Goal: Answer question/provide support

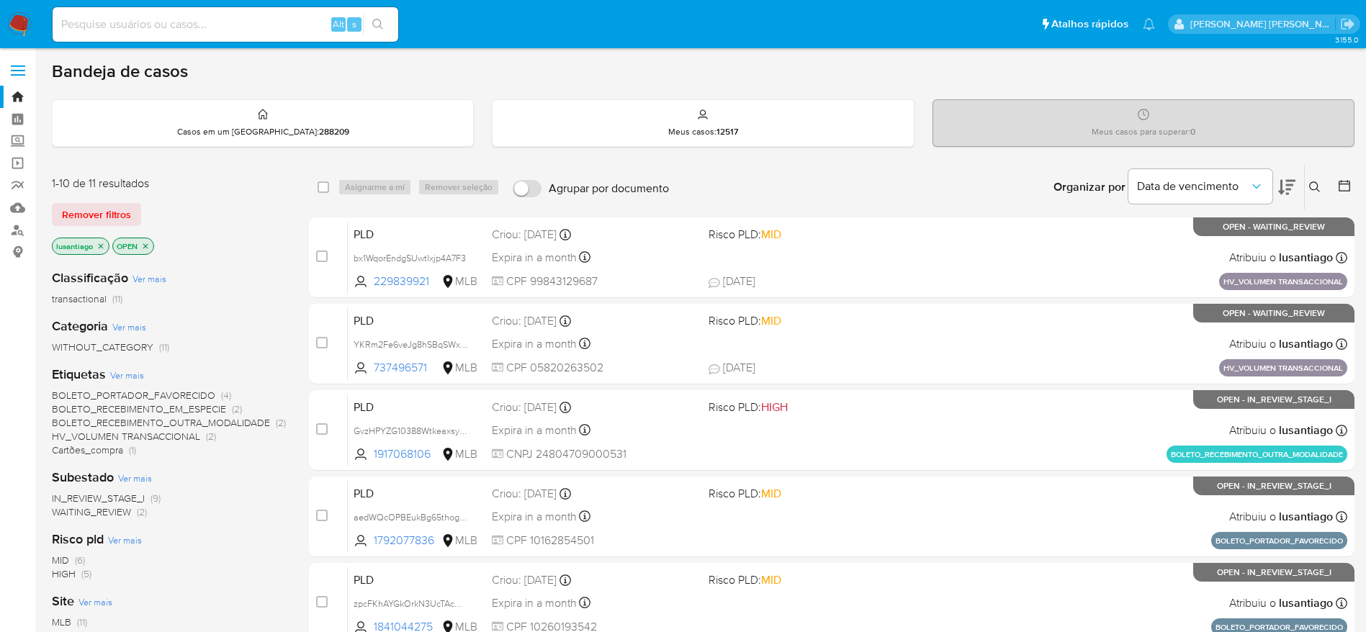
click at [251, 34] on div "Alt s" at bounding box center [226, 24] width 346 height 35
click at [251, 24] on input at bounding box center [226, 24] width 346 height 19
paste input "737496571"
type input "737496571"
click at [384, 28] on icon "search-icon" at bounding box center [378, 25] width 12 height 12
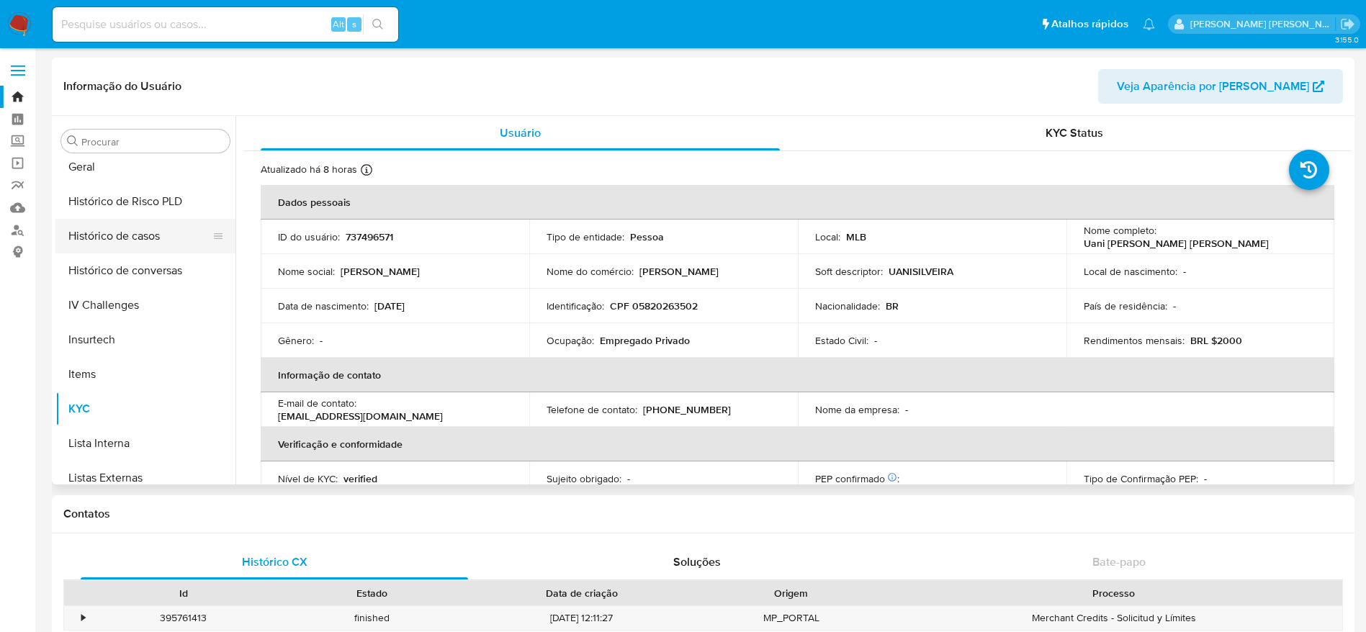
scroll to position [427, 0]
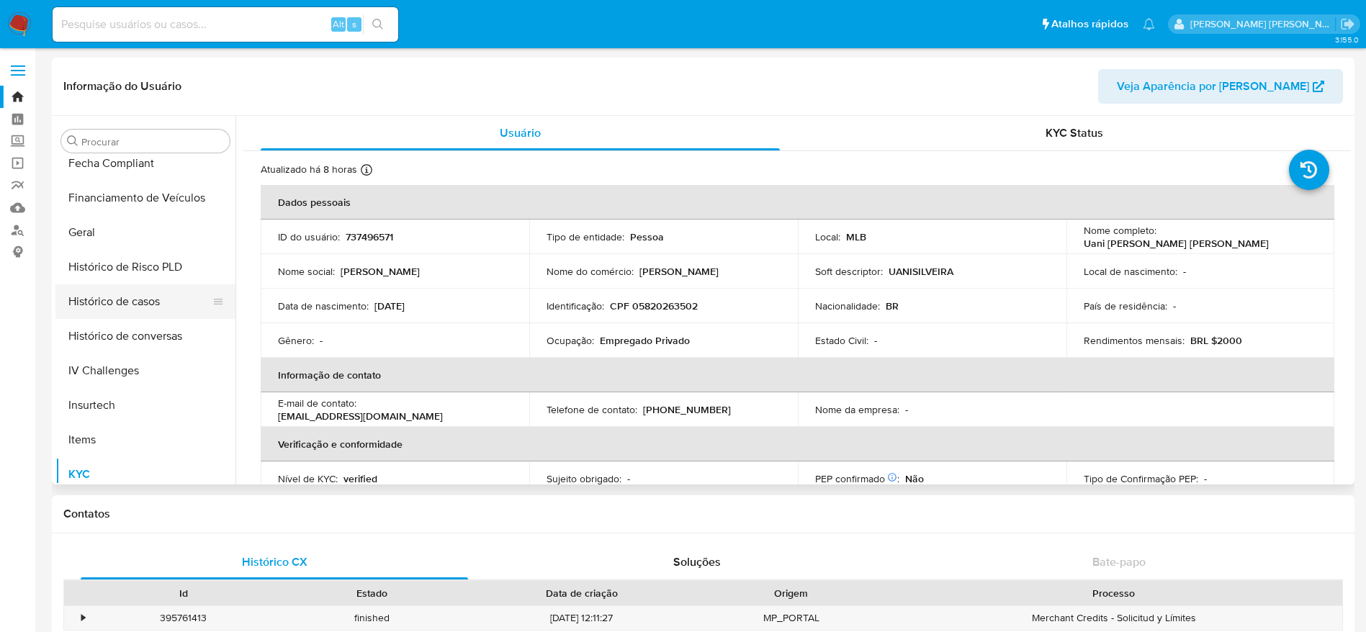
click at [132, 290] on button "Histórico de casos" at bounding box center [139, 301] width 168 height 35
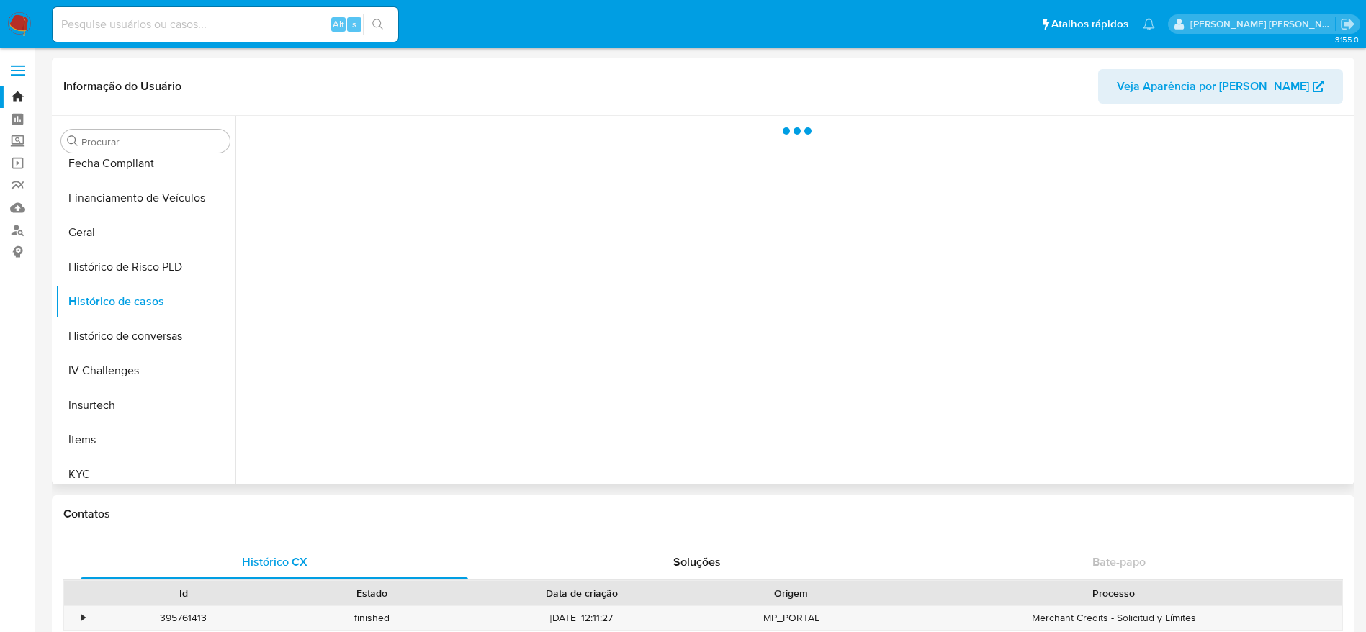
select select "10"
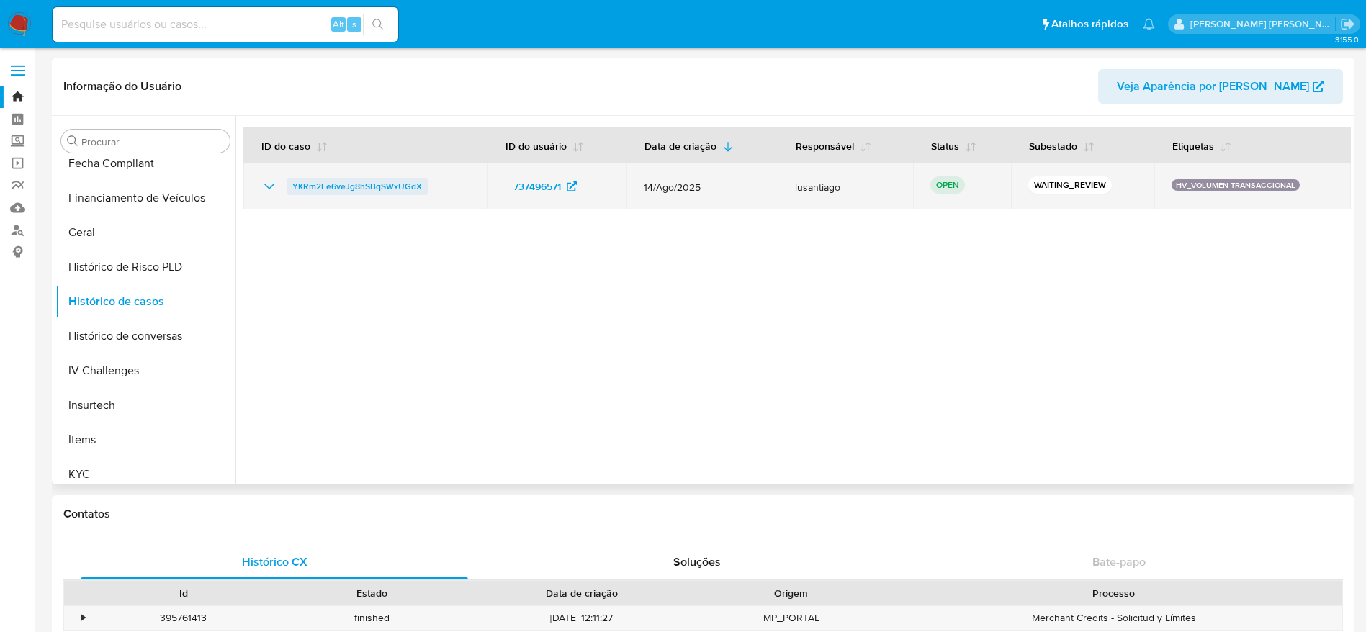
click at [399, 188] on span "YKRm2Fe6veJg8hSBqSWxUGdX" at bounding box center [357, 186] width 130 height 17
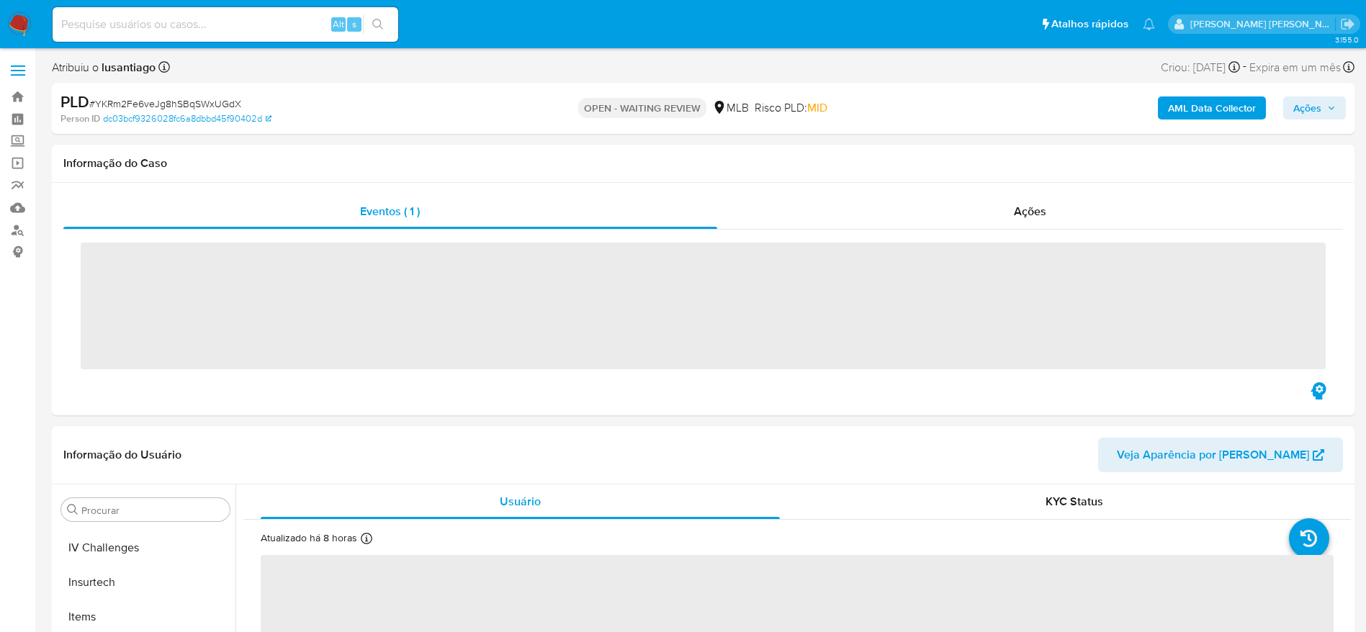
scroll to position [643, 0]
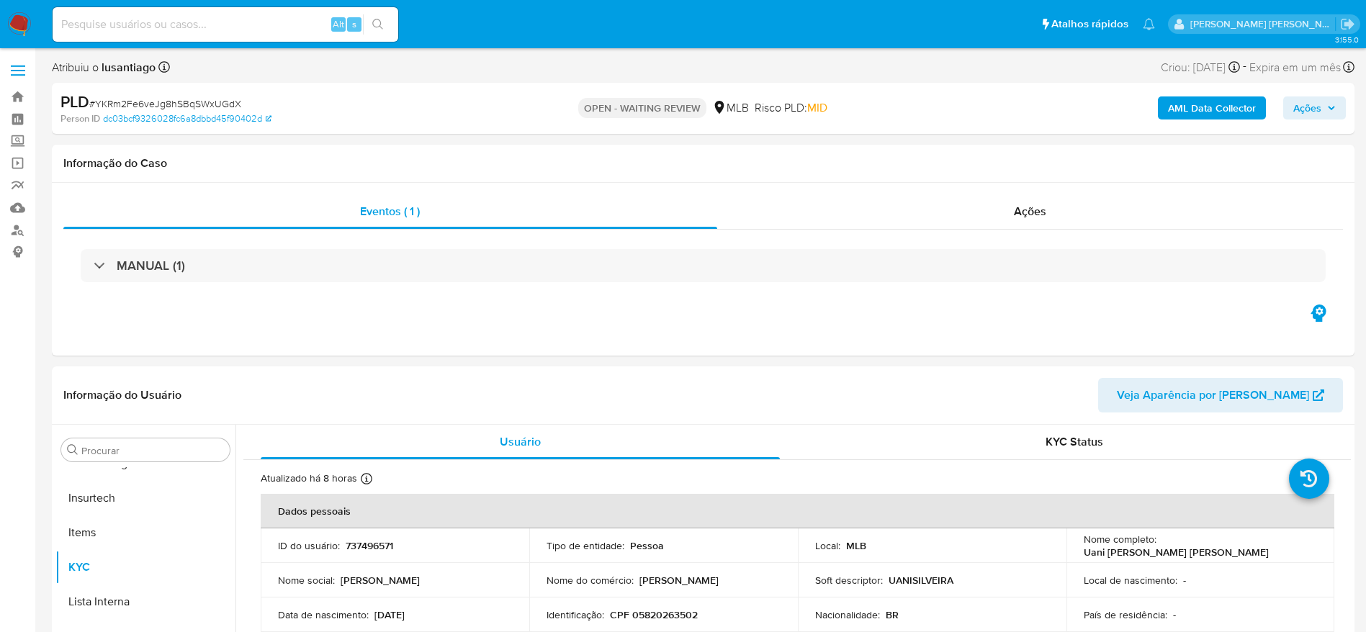
select select "10"
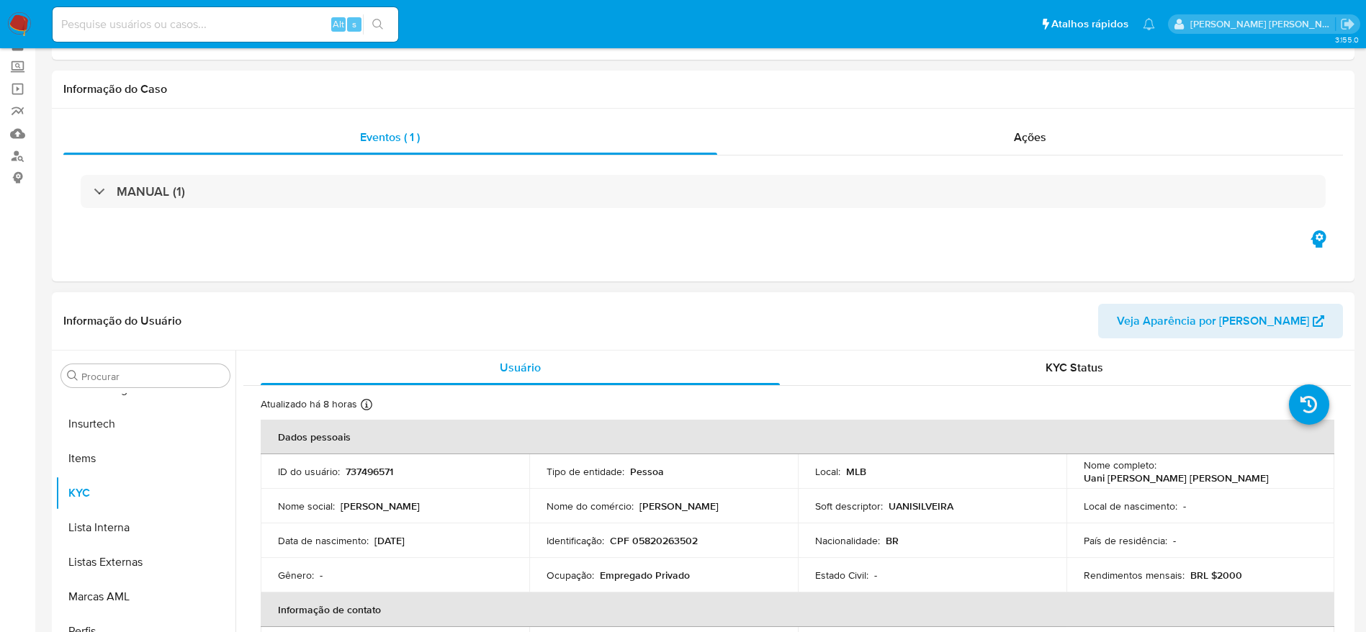
scroll to position [108, 0]
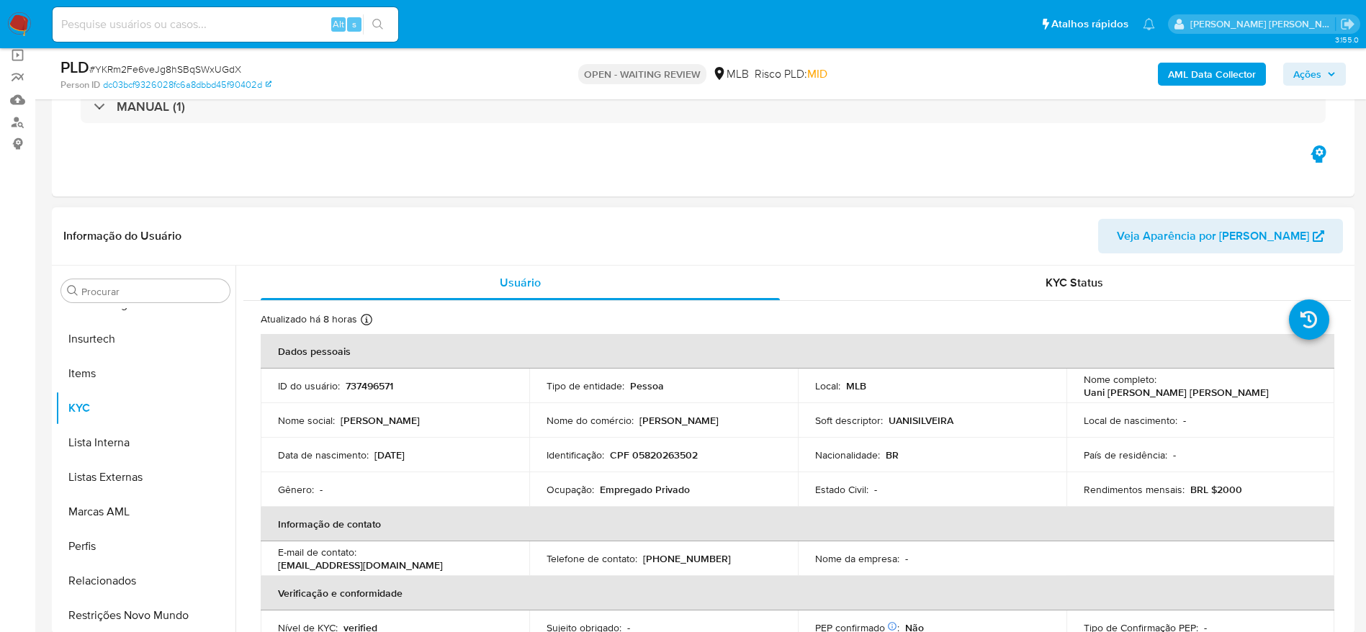
click at [656, 454] on p "CPF 05820263502" at bounding box center [654, 455] width 88 height 13
copy p "05820263502"
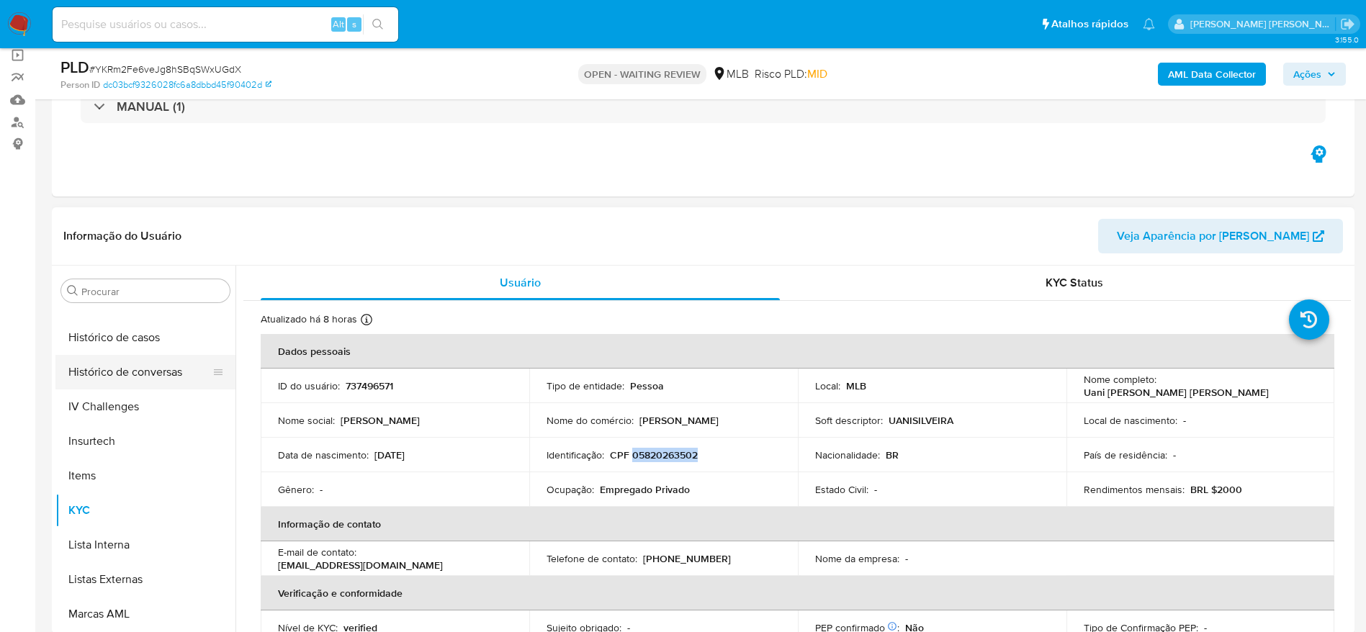
scroll to position [427, 0]
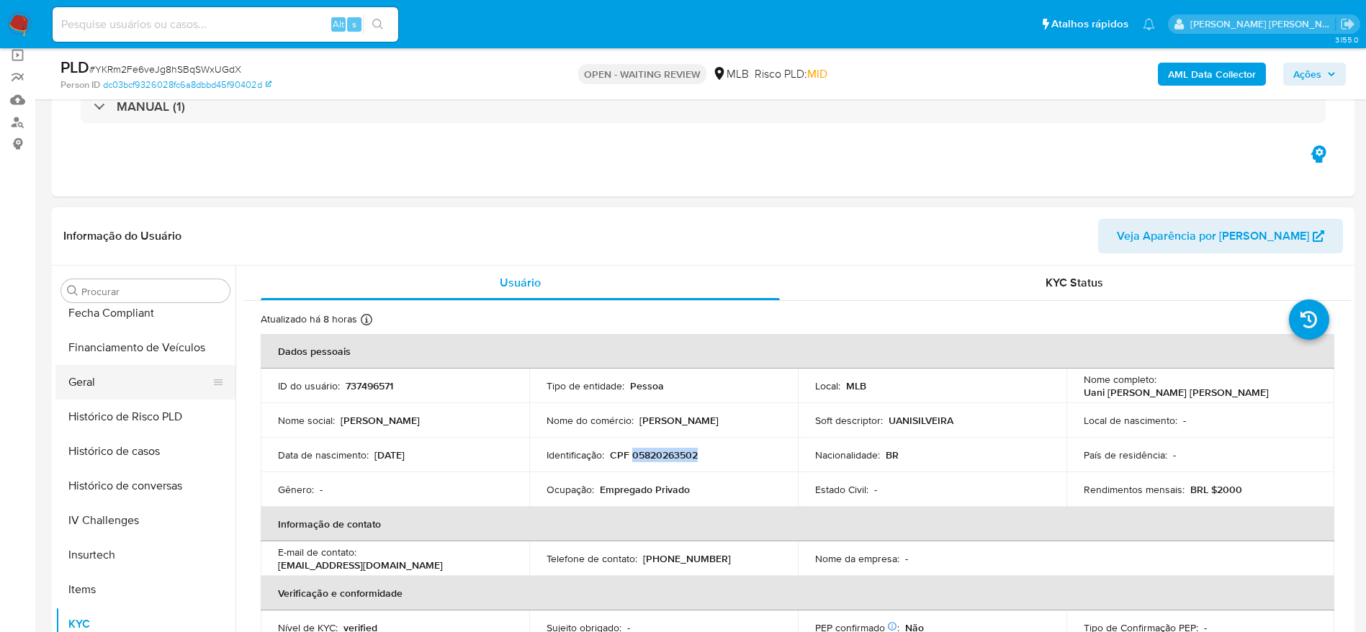
click at [94, 388] on button "Geral" at bounding box center [139, 382] width 168 height 35
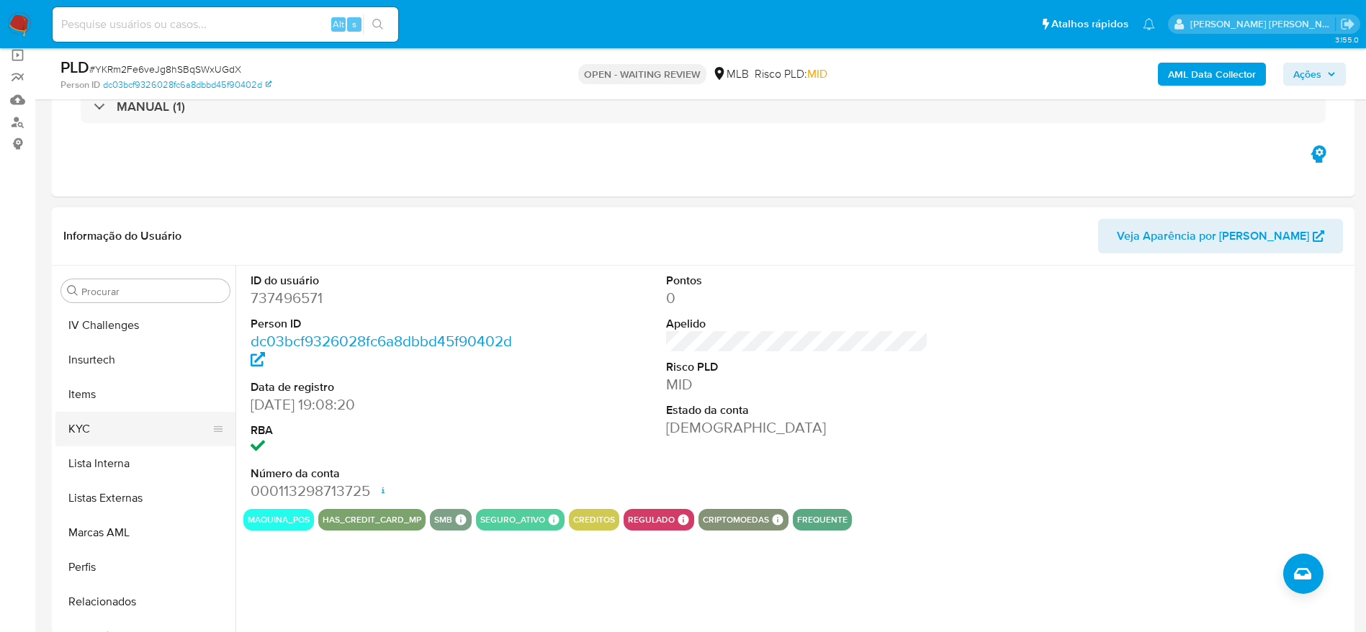
scroll to position [643, 0]
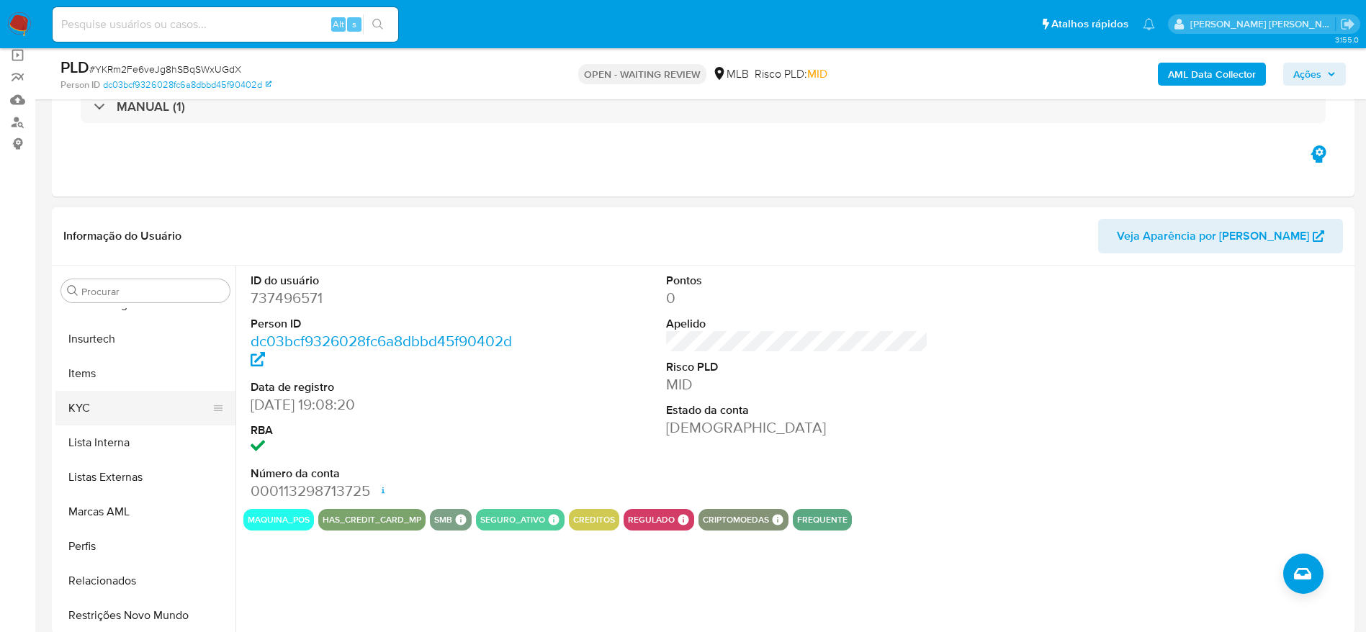
click at [97, 422] on button "KYC" at bounding box center [139, 408] width 168 height 35
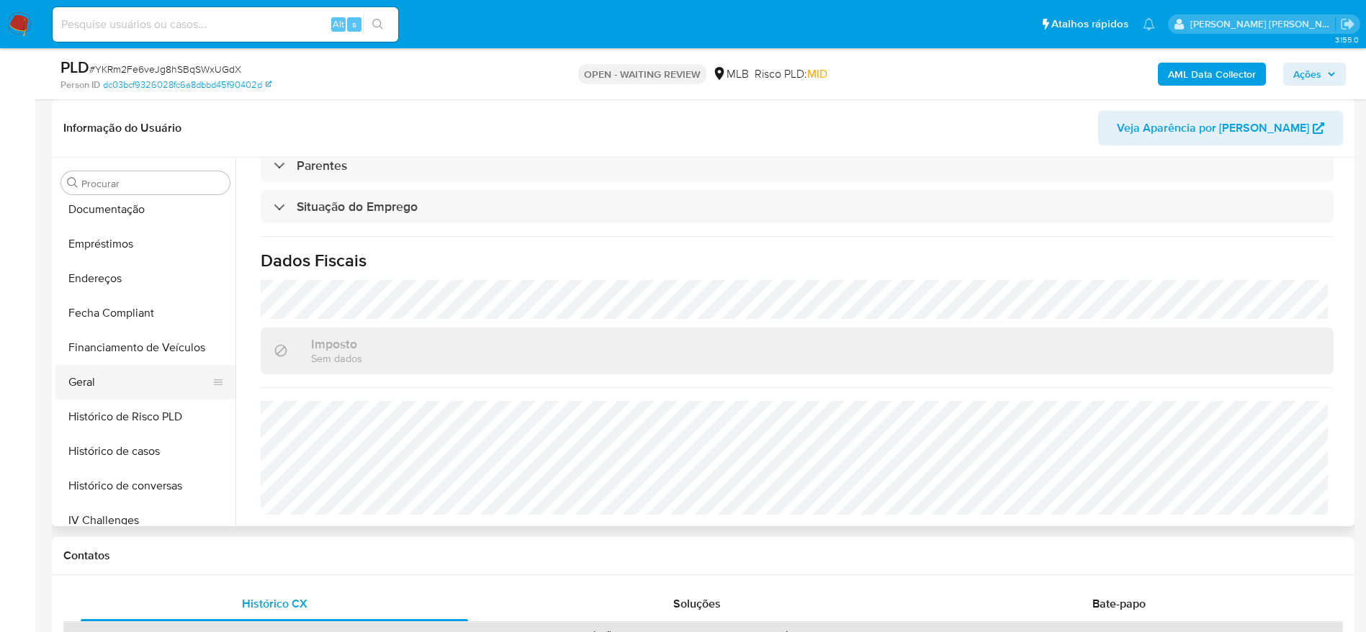
scroll to position [211, 0]
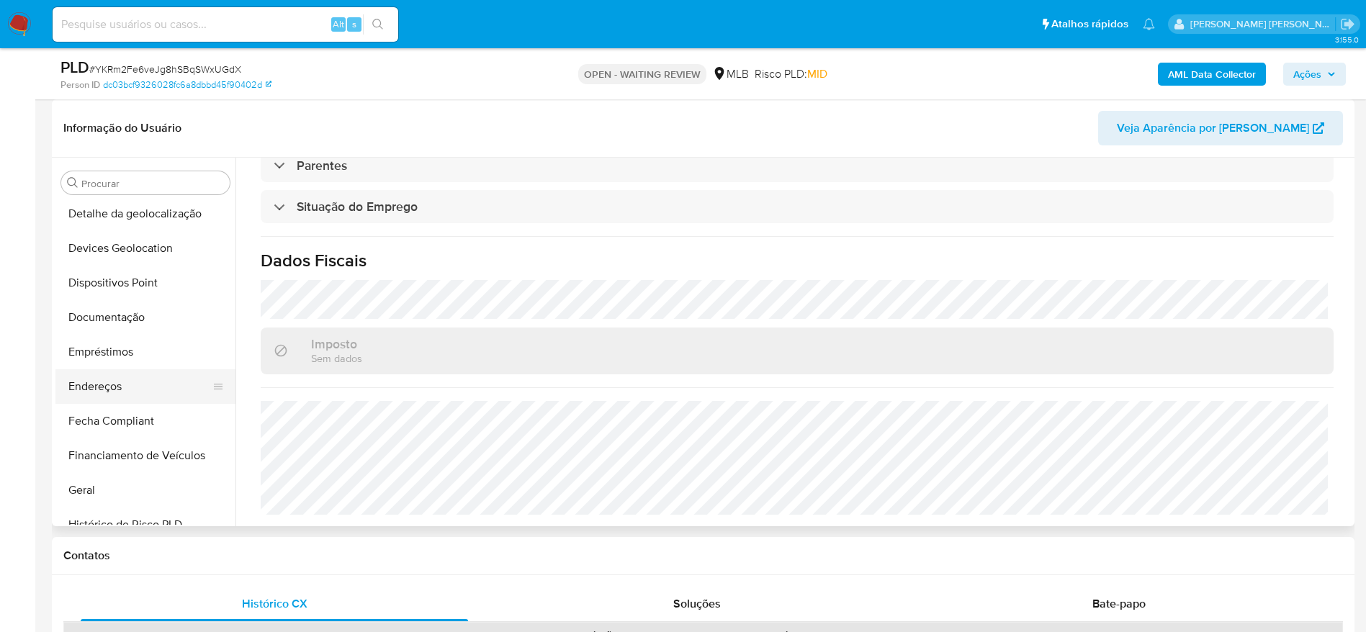
click at [117, 389] on button "Endereços" at bounding box center [139, 386] width 168 height 35
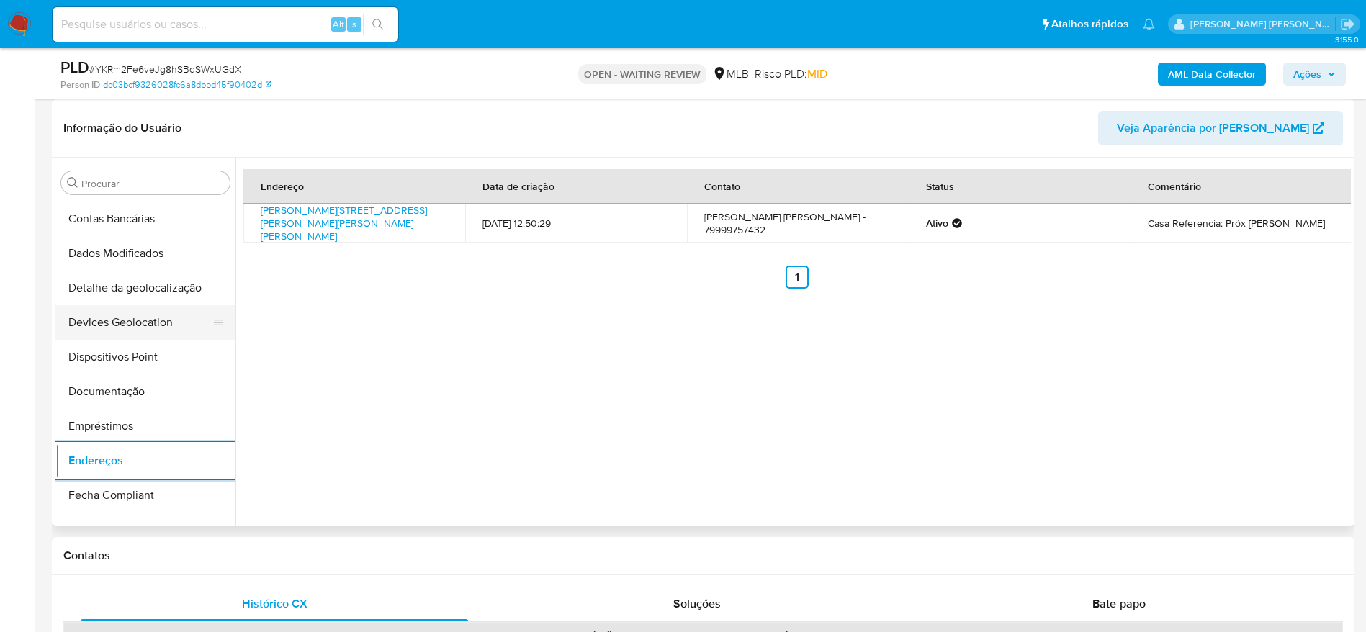
scroll to position [103, 0]
click at [154, 331] on button "Detalhe da geolocalização" at bounding box center [139, 322] width 168 height 35
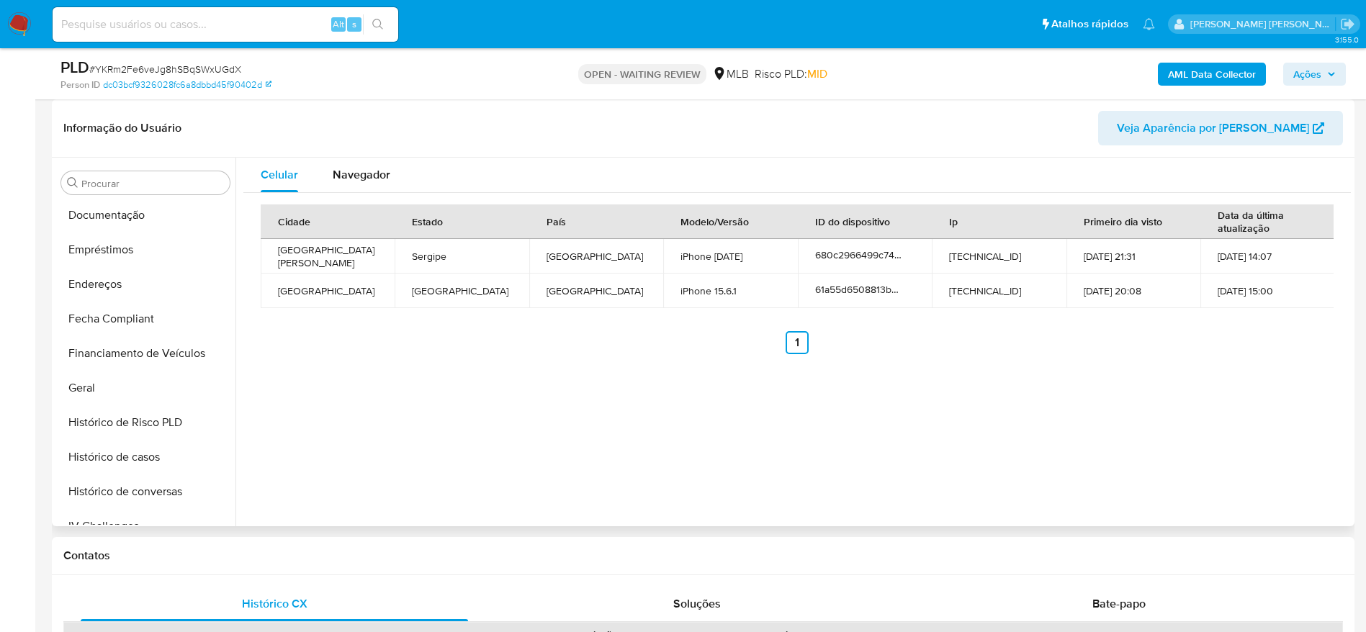
scroll to position [643, 0]
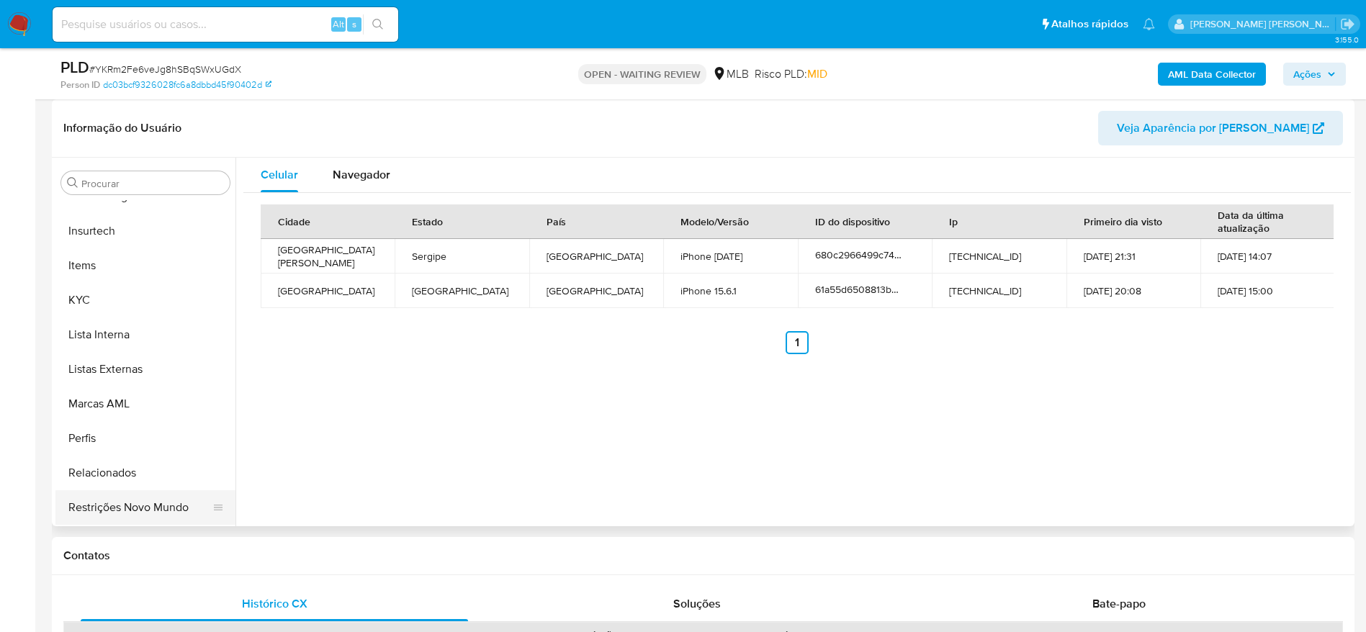
click at [117, 503] on button "Restrições Novo Mundo" at bounding box center [139, 507] width 168 height 35
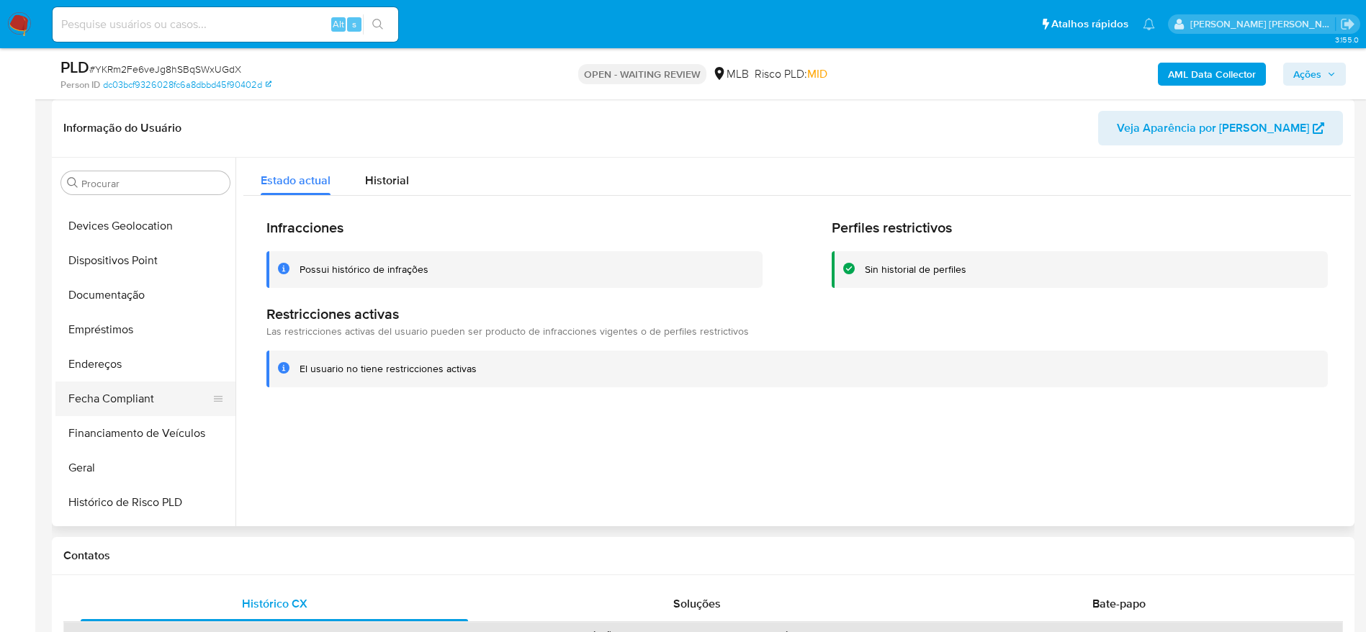
scroll to position [211, 0]
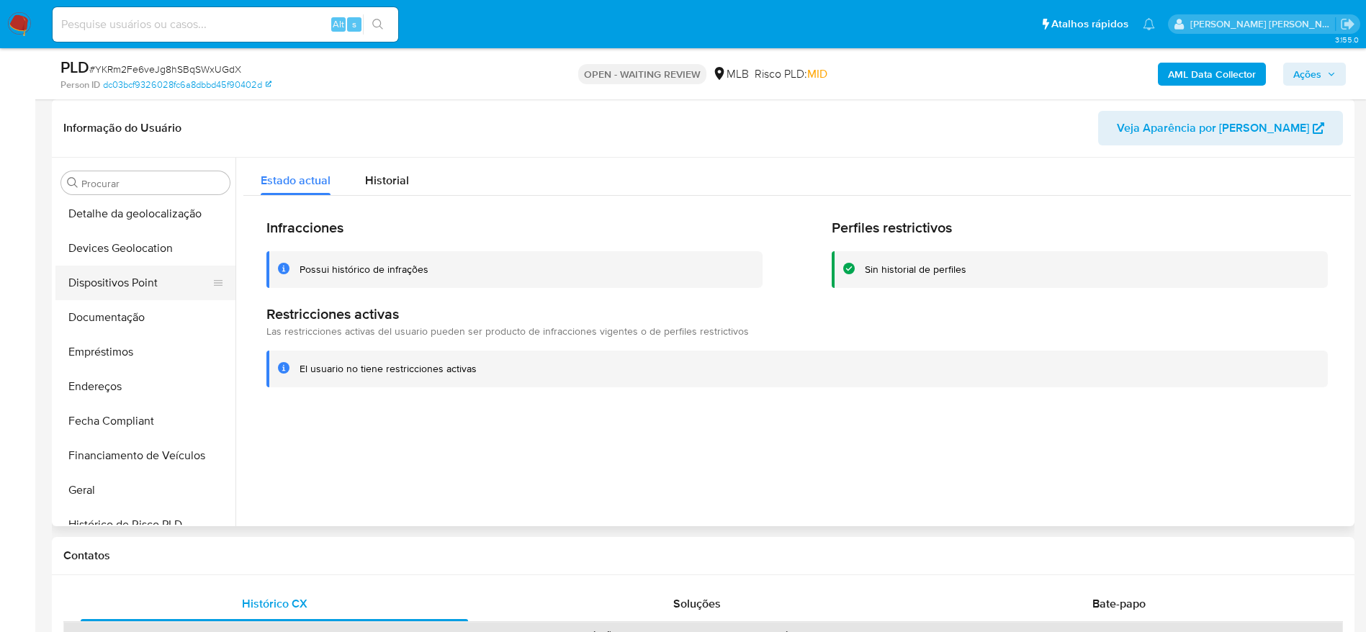
click at [112, 286] on button "Dispositivos Point" at bounding box center [139, 283] width 168 height 35
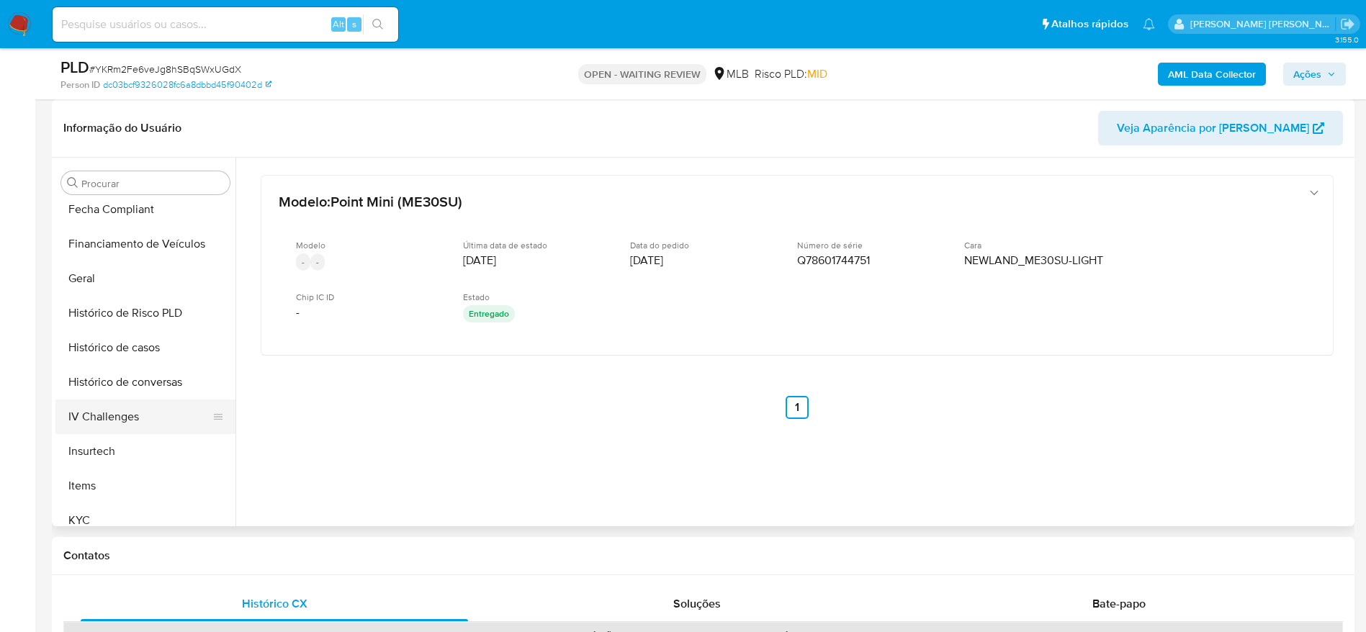
scroll to position [427, 0]
click at [109, 519] on button "KYC" at bounding box center [139, 516] width 168 height 35
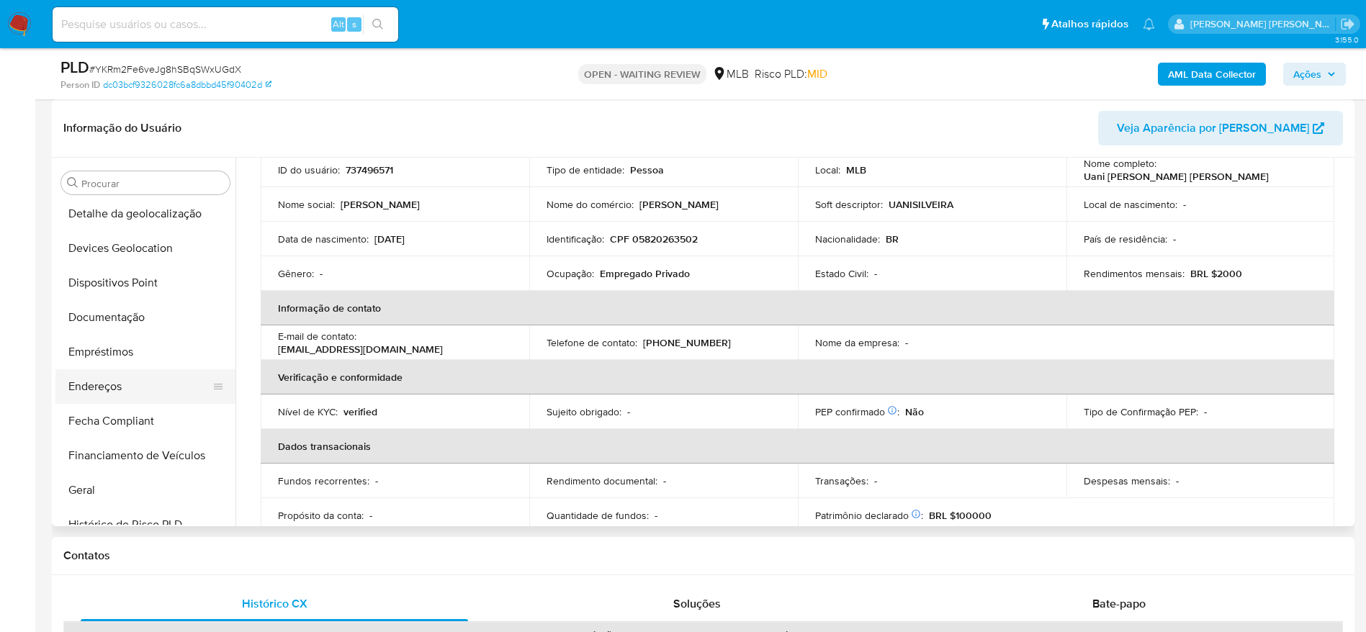
scroll to position [103, 0]
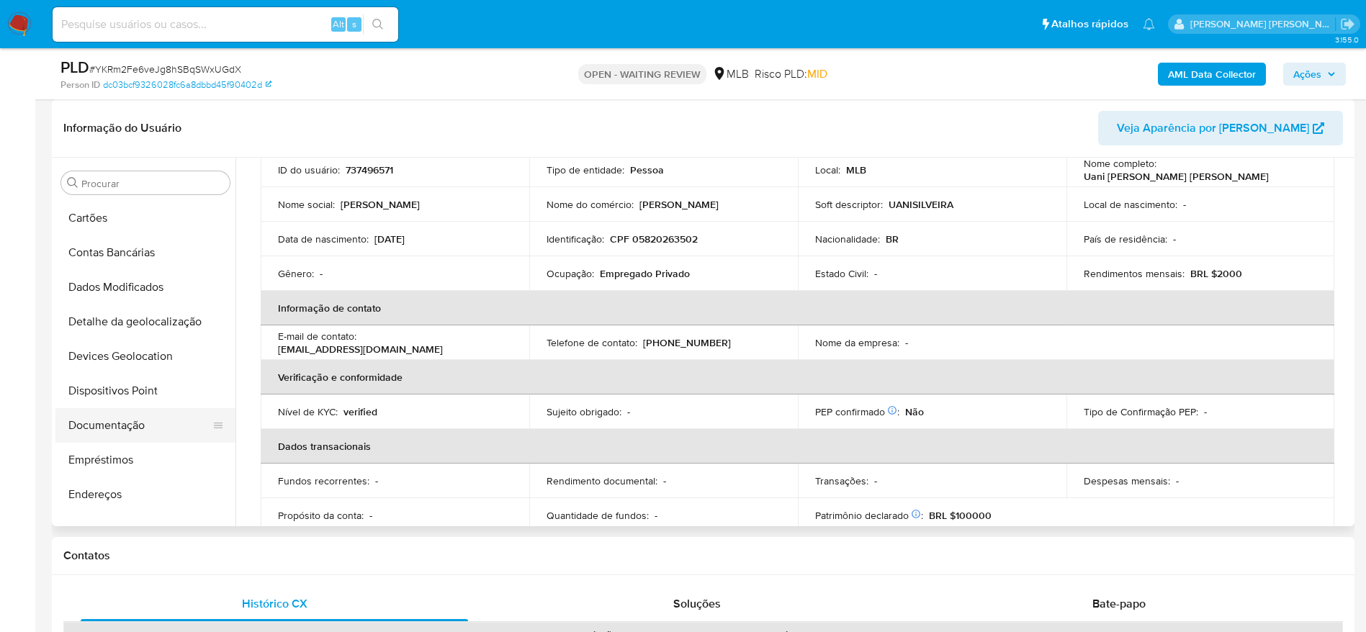
click at [114, 420] on button "Documentação" at bounding box center [139, 425] width 168 height 35
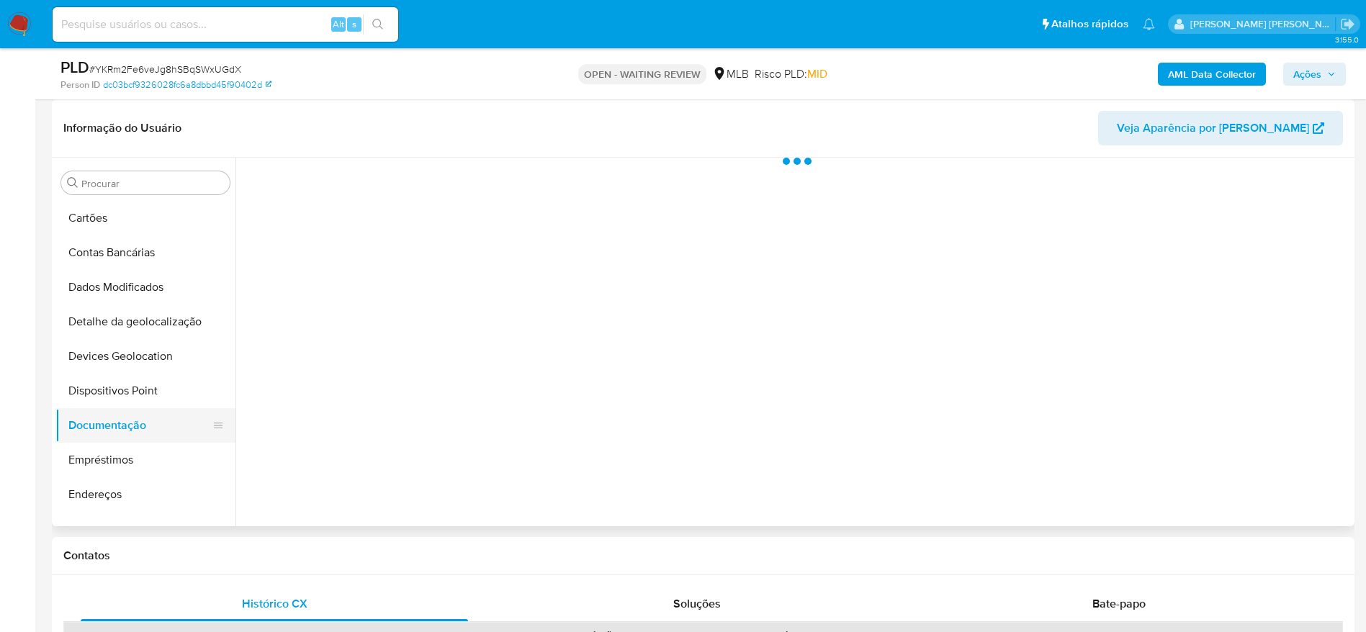
scroll to position [0, 0]
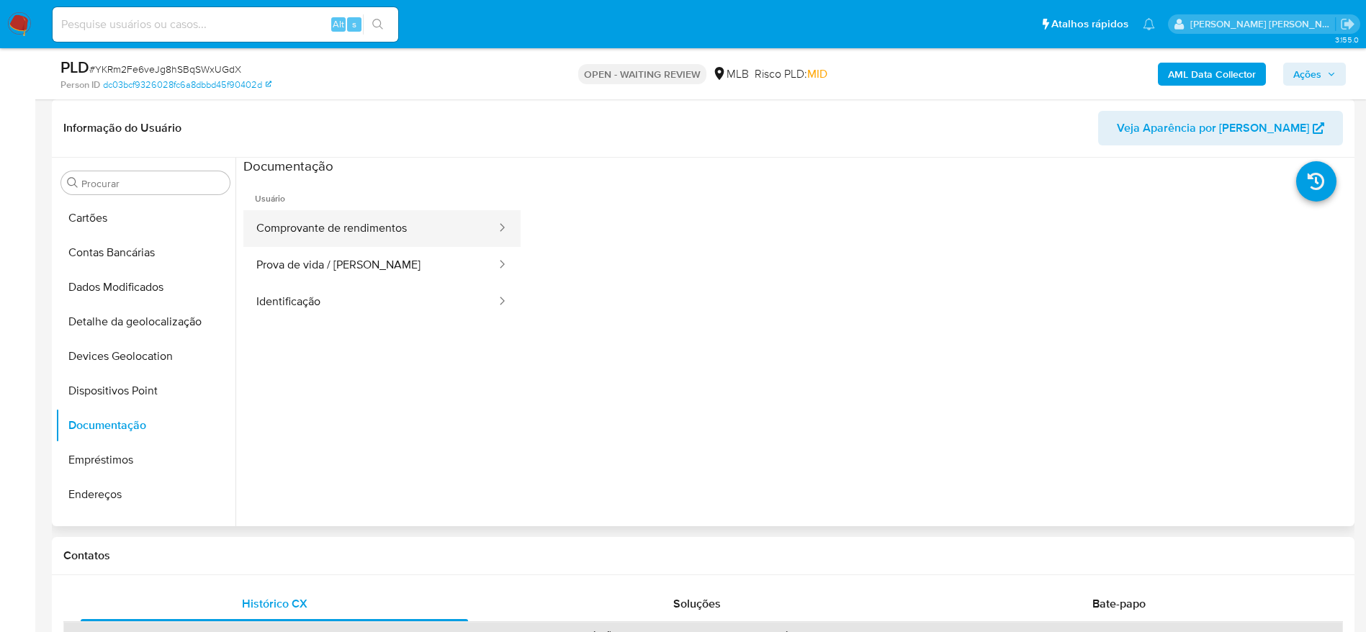
click at [341, 223] on button "Comprovante de rendimentos" at bounding box center [370, 228] width 254 height 37
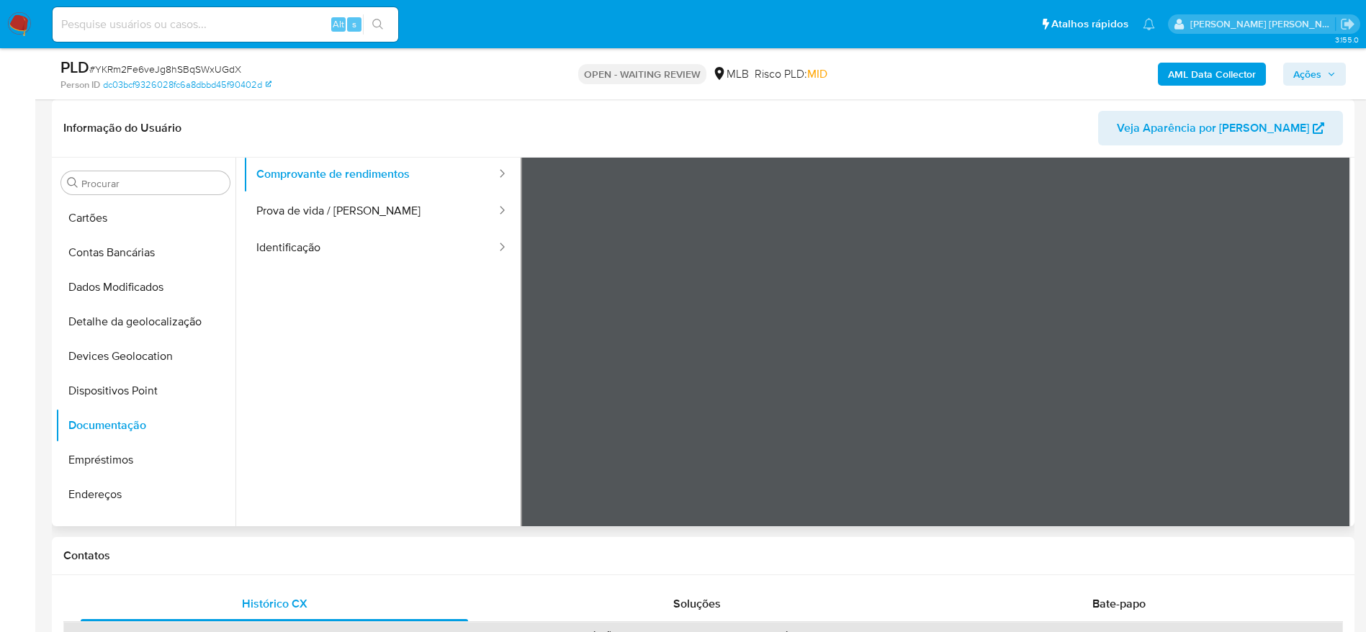
scroll to position [122, 0]
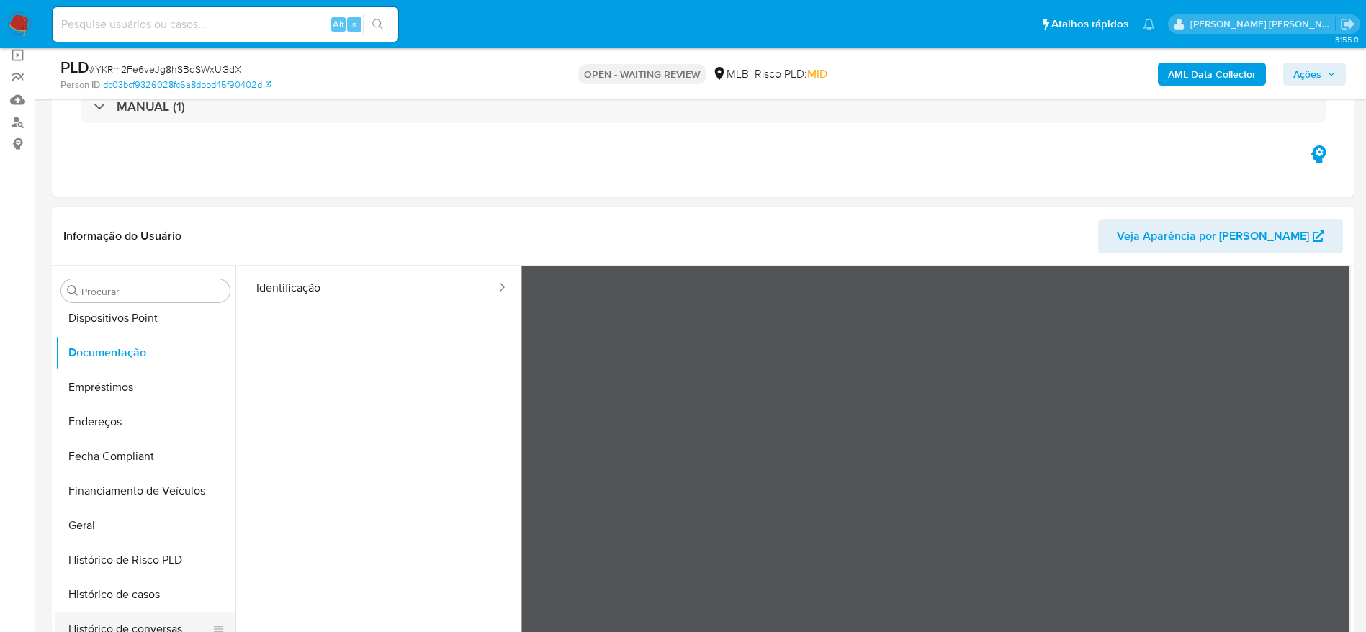
scroll to position [432, 0]
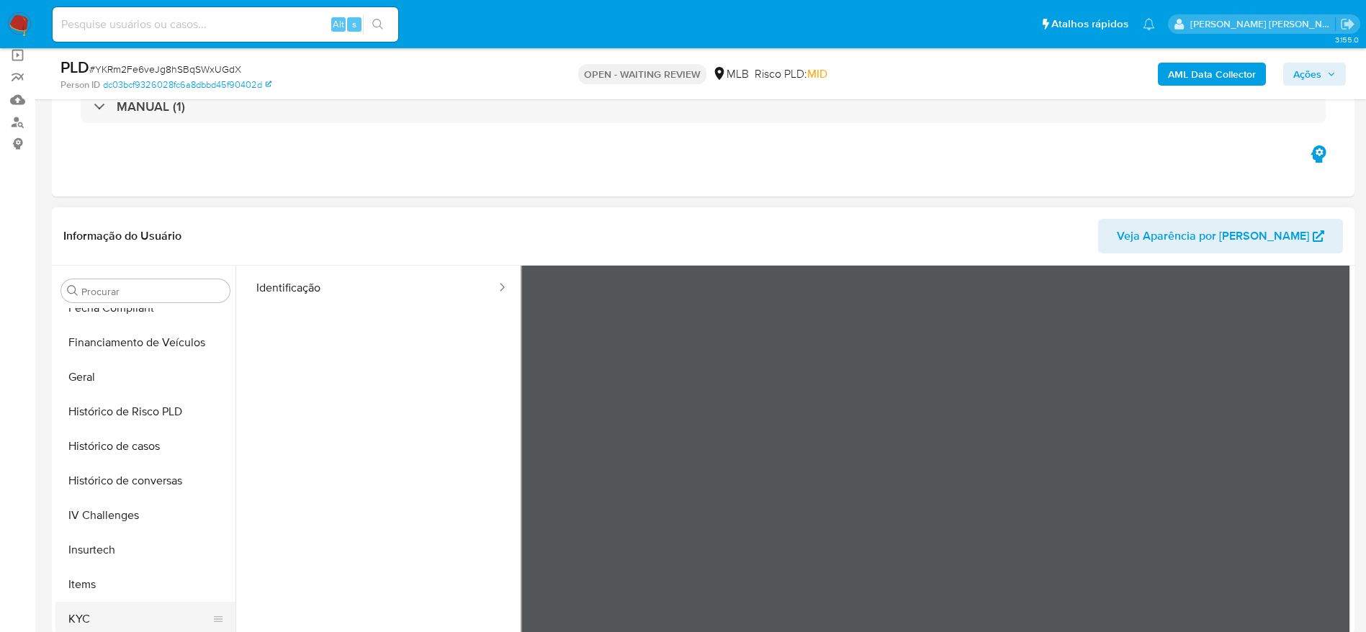
click at [111, 629] on button "KYC" at bounding box center [139, 619] width 168 height 35
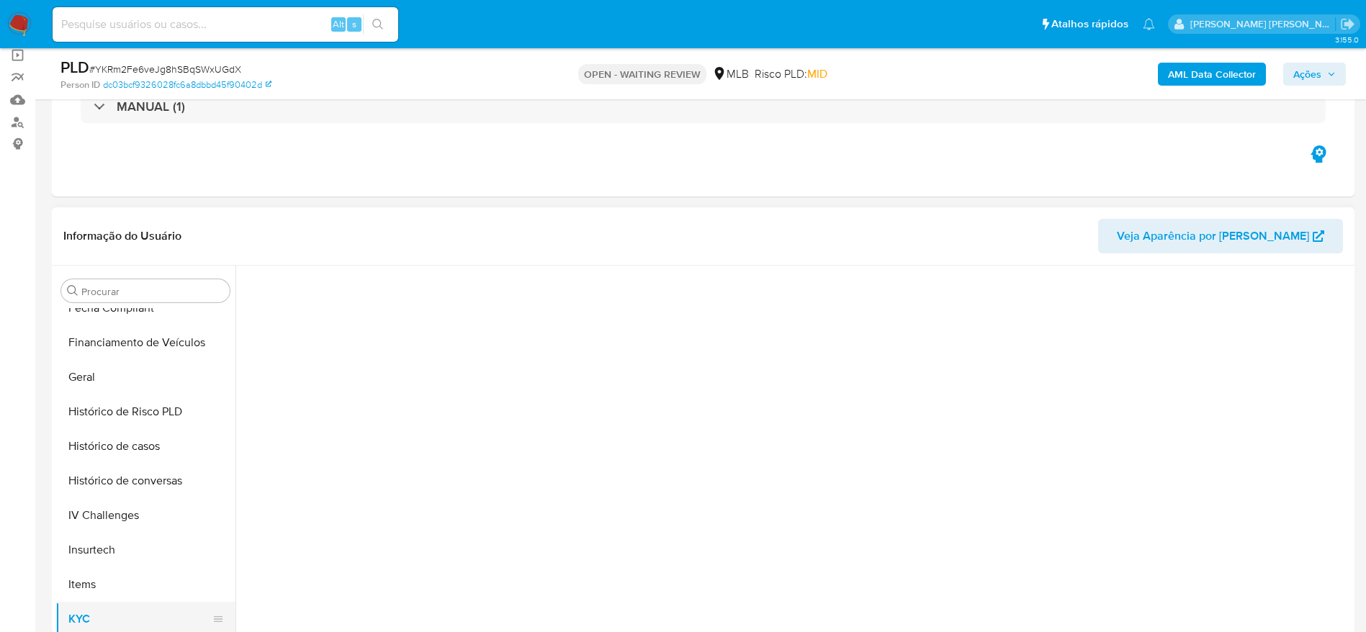
scroll to position [0, 0]
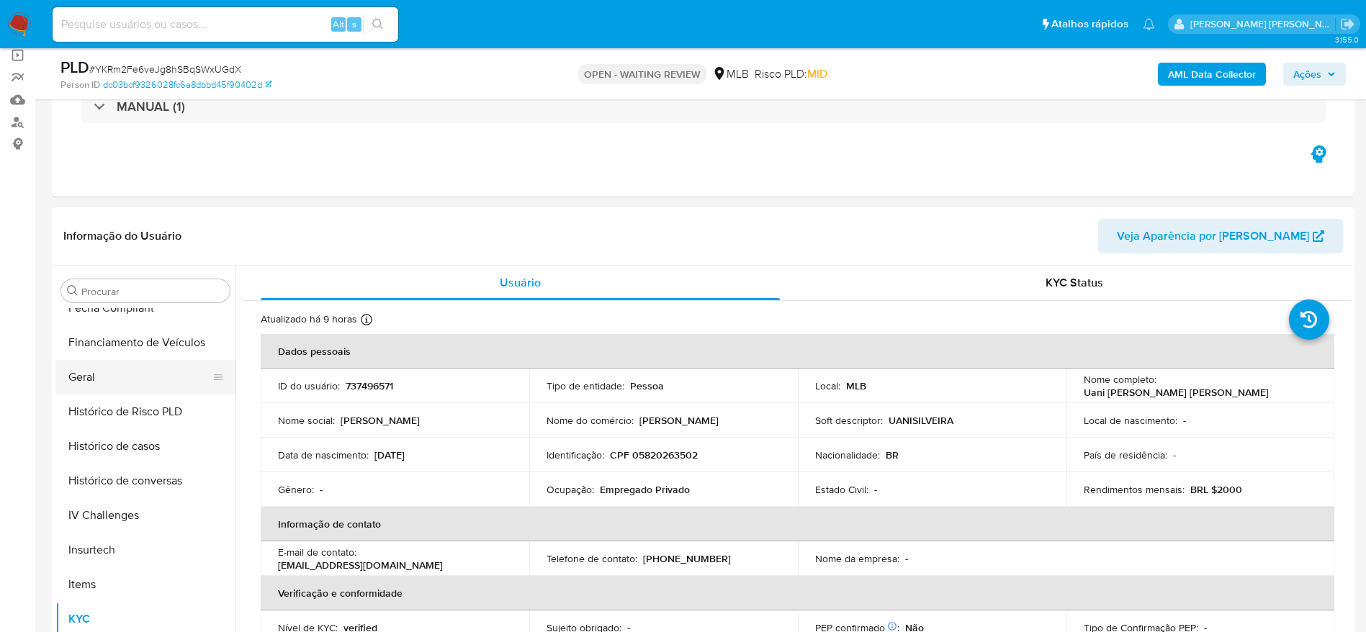
click at [135, 382] on button "Geral" at bounding box center [139, 377] width 168 height 35
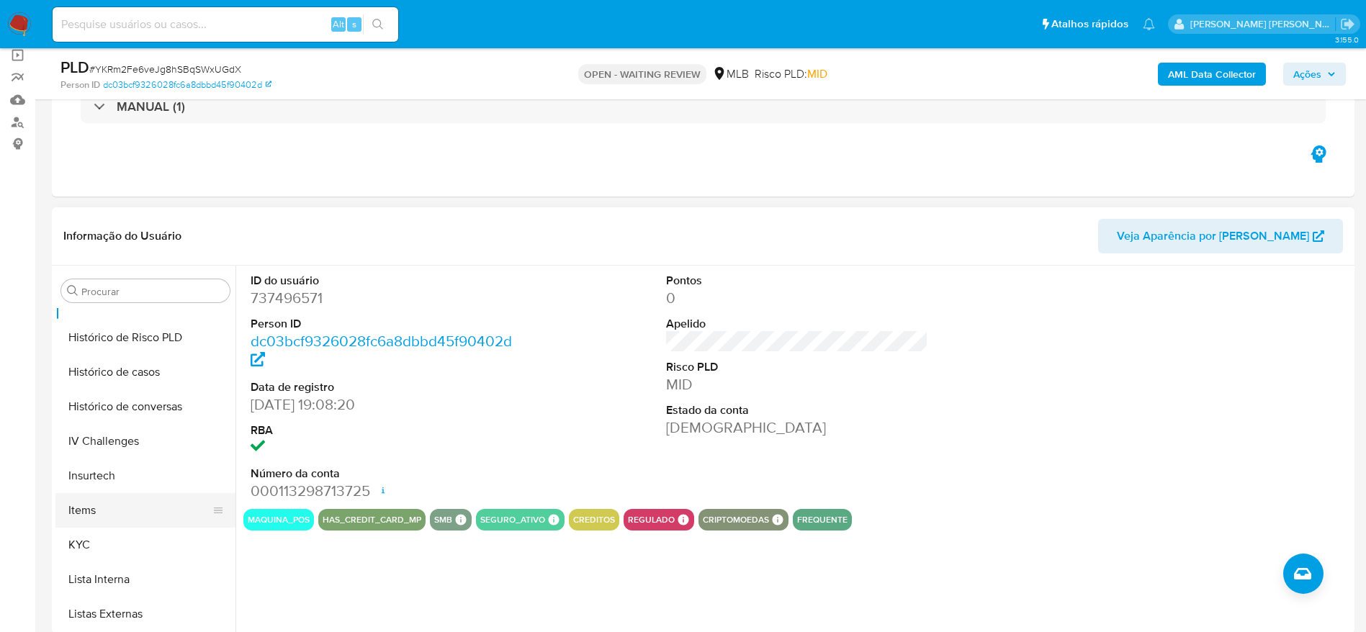
scroll to position [540, 0]
click at [126, 500] on button "KYC" at bounding box center [139, 511] width 168 height 35
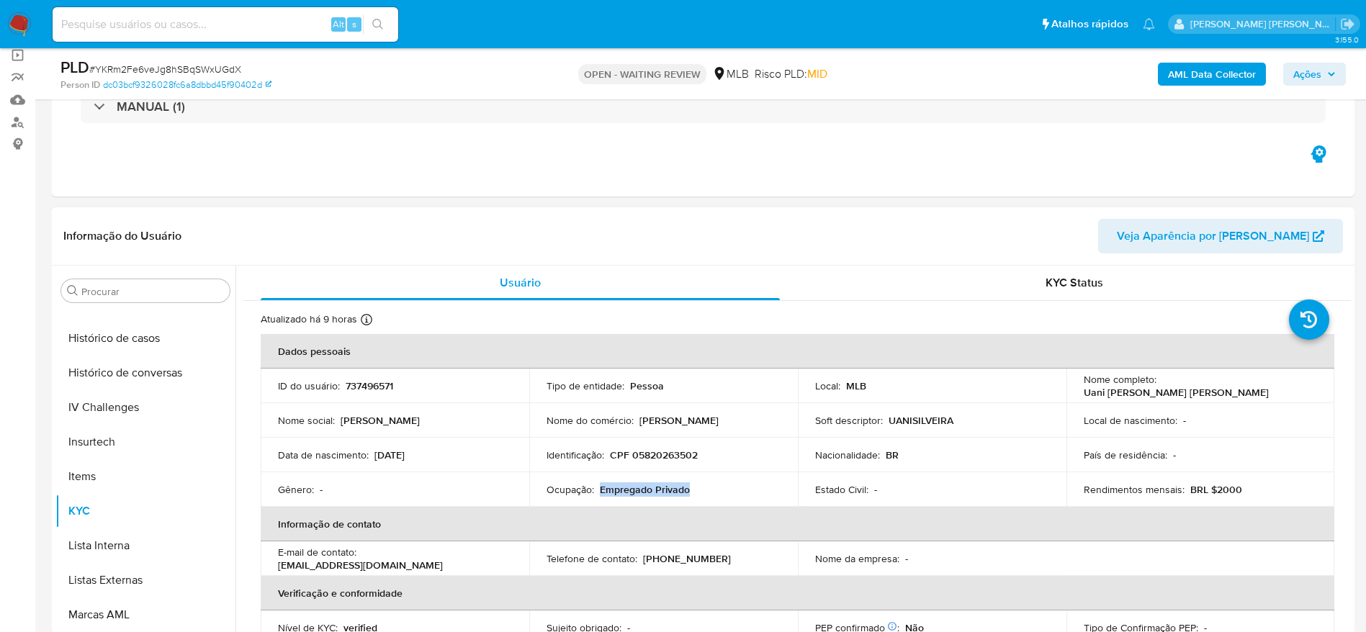
drag, startPoint x: 692, startPoint y: 490, endPoint x: 599, endPoint y: 489, distance: 92.9
click at [599, 489] on div "Ocupação : Empregado Privado" at bounding box center [664, 489] width 234 height 13
copy p "Empregado Privado"
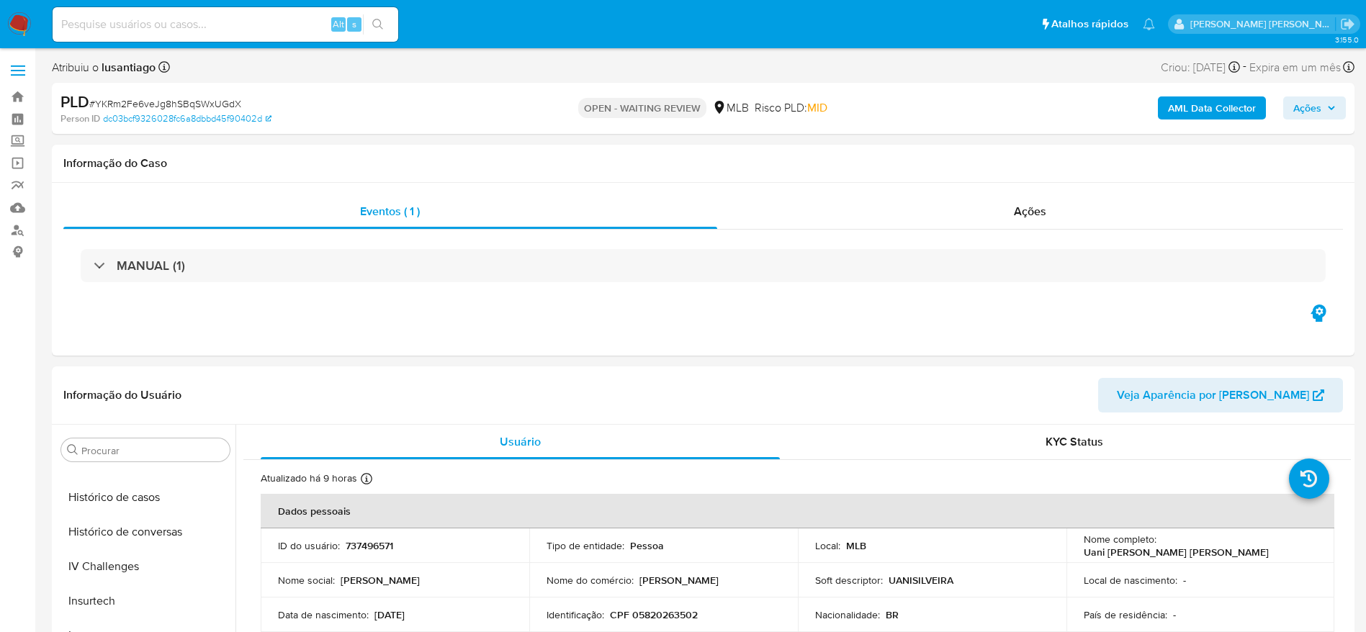
click at [1311, 110] on span "Ações" at bounding box center [1307, 107] width 28 height 23
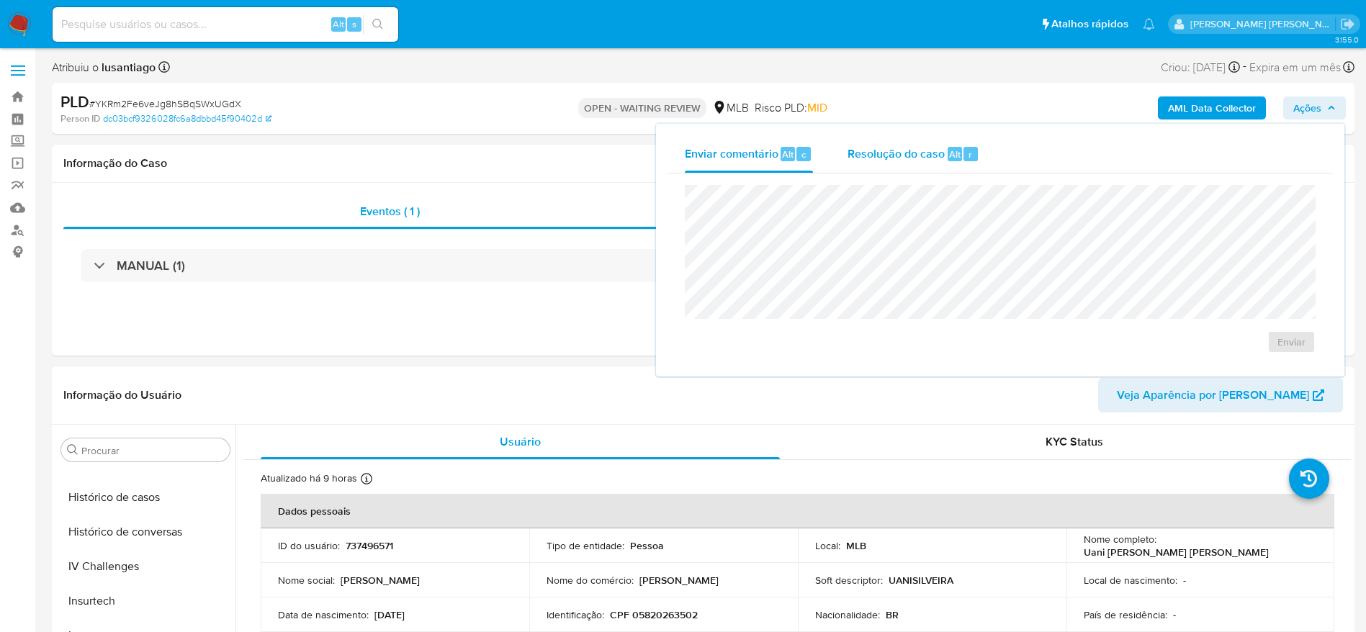
click at [884, 160] on span "Resolução do caso" at bounding box center [896, 153] width 97 height 17
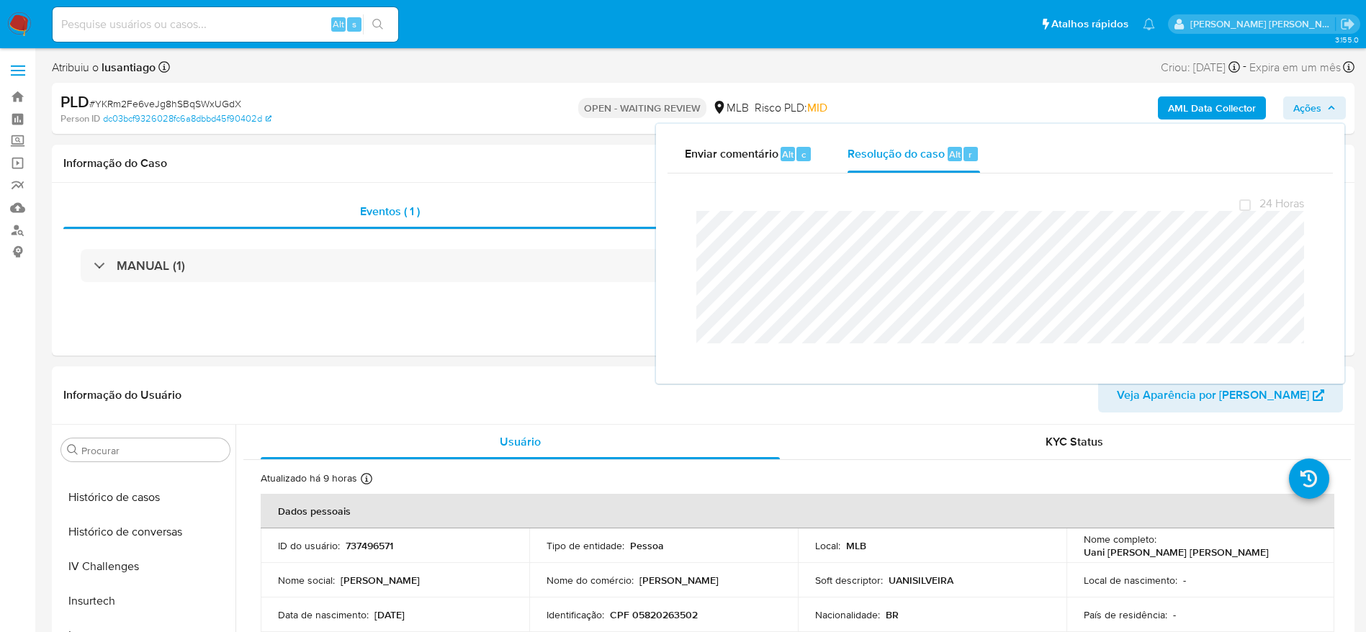
click at [1124, 96] on div "AML Data Collector Ações Enviar comentário Alt c Resolução do caso Alt r Fecham…" at bounding box center [1133, 108] width 425 height 34
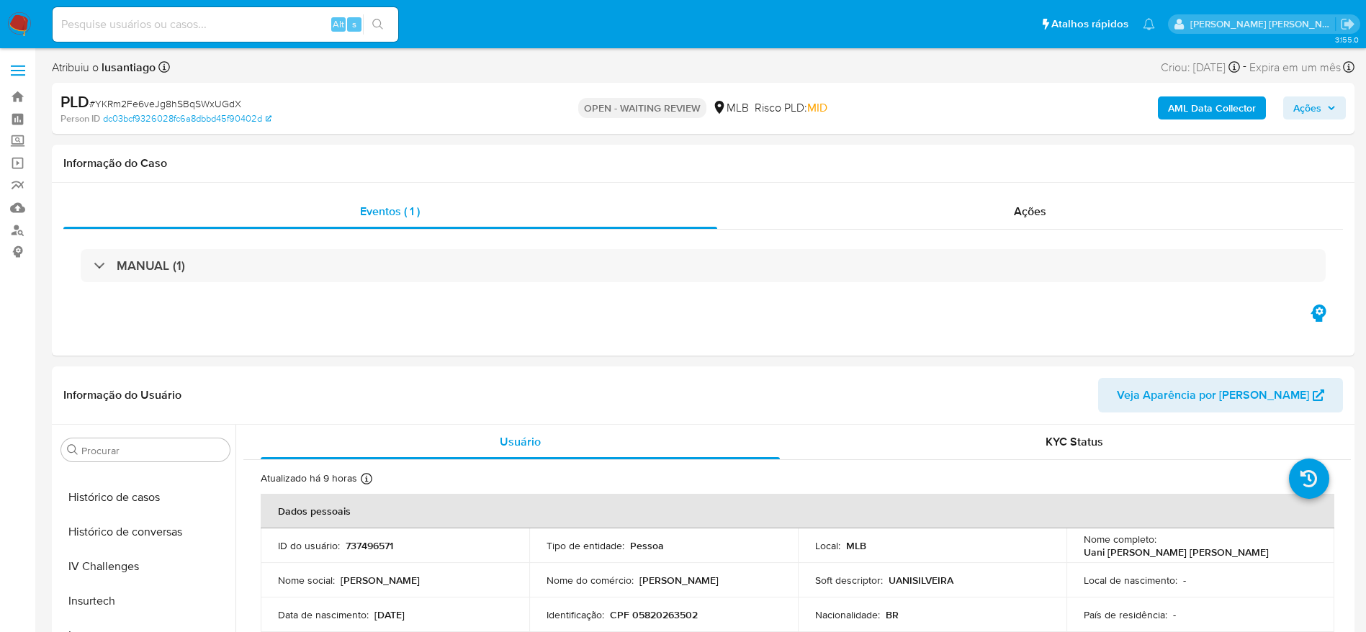
click at [182, 104] on span "# YKRm2Fe6veJg8hSBqSWxUGdX" at bounding box center [165, 103] width 152 height 14
copy span "YKRm2Fe6veJg8hSBqSWxUGdX"
click at [18, 96] on link "Bandeja" at bounding box center [85, 97] width 171 height 22
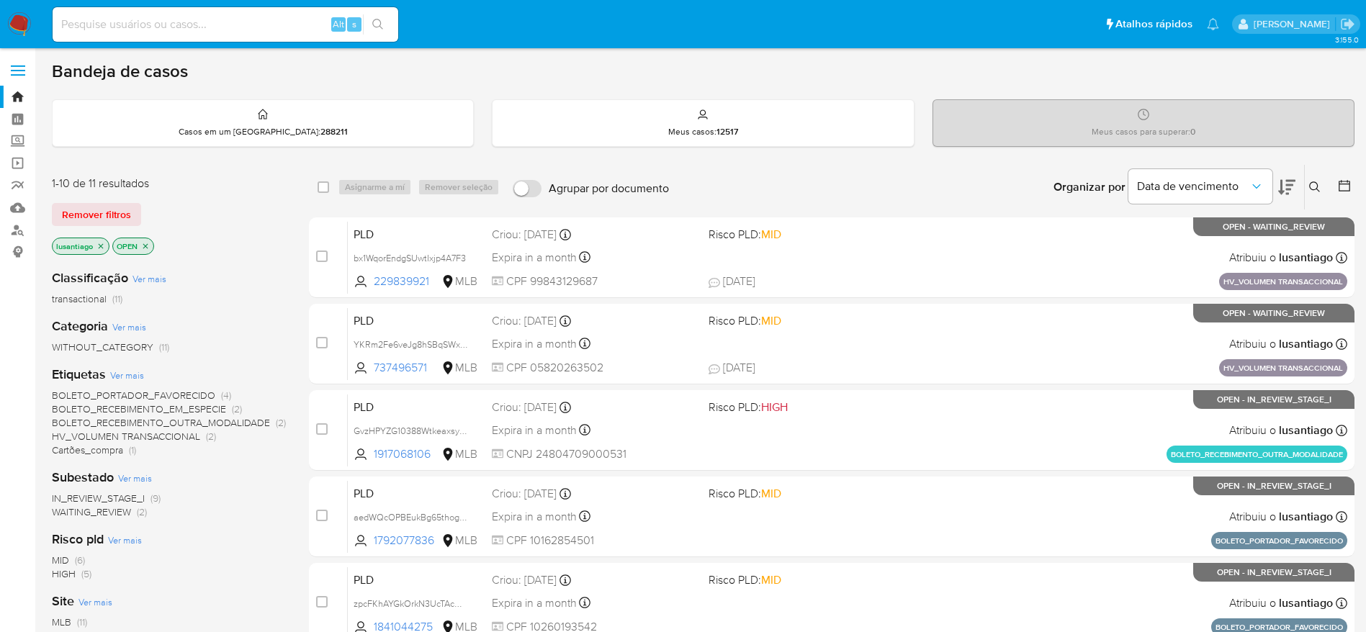
click at [174, 35] on div "Alt s" at bounding box center [226, 24] width 346 height 35
click at [183, 17] on input at bounding box center [226, 24] width 346 height 19
paste input "1170690262"
type input "1170690262"
click at [377, 19] on icon "search-icon" at bounding box center [378, 25] width 12 height 12
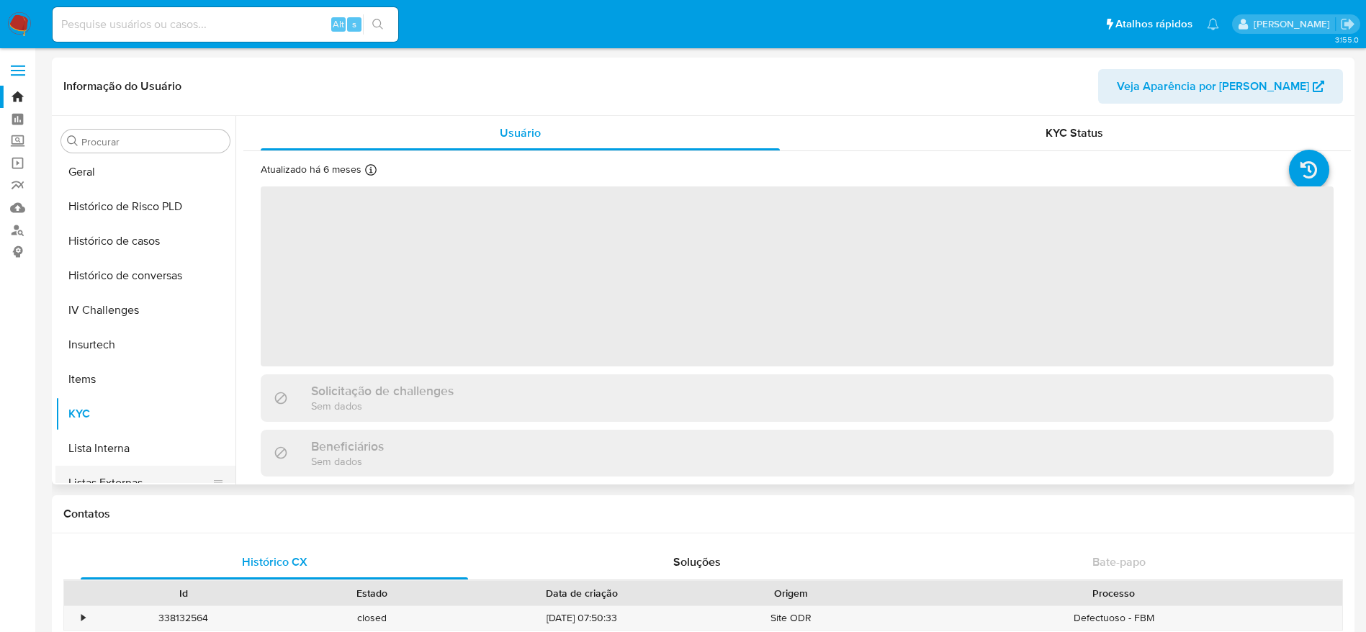
scroll to position [427, 0]
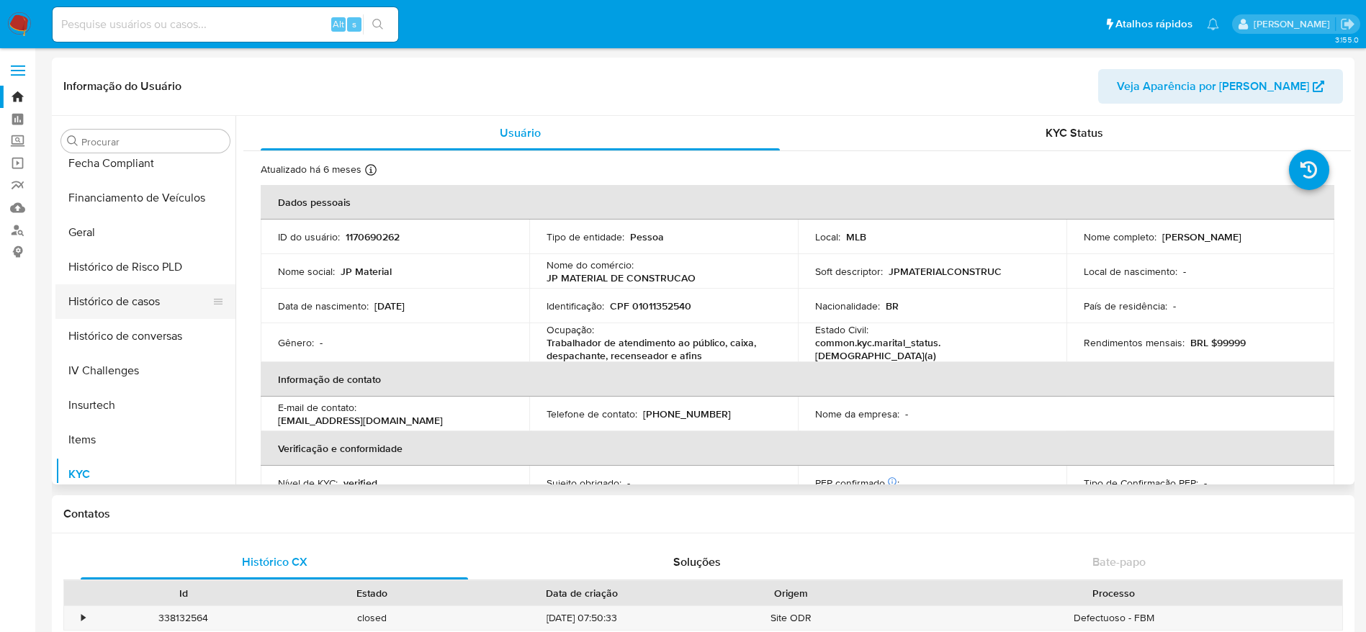
click at [144, 310] on button "Histórico de casos" at bounding box center [139, 301] width 168 height 35
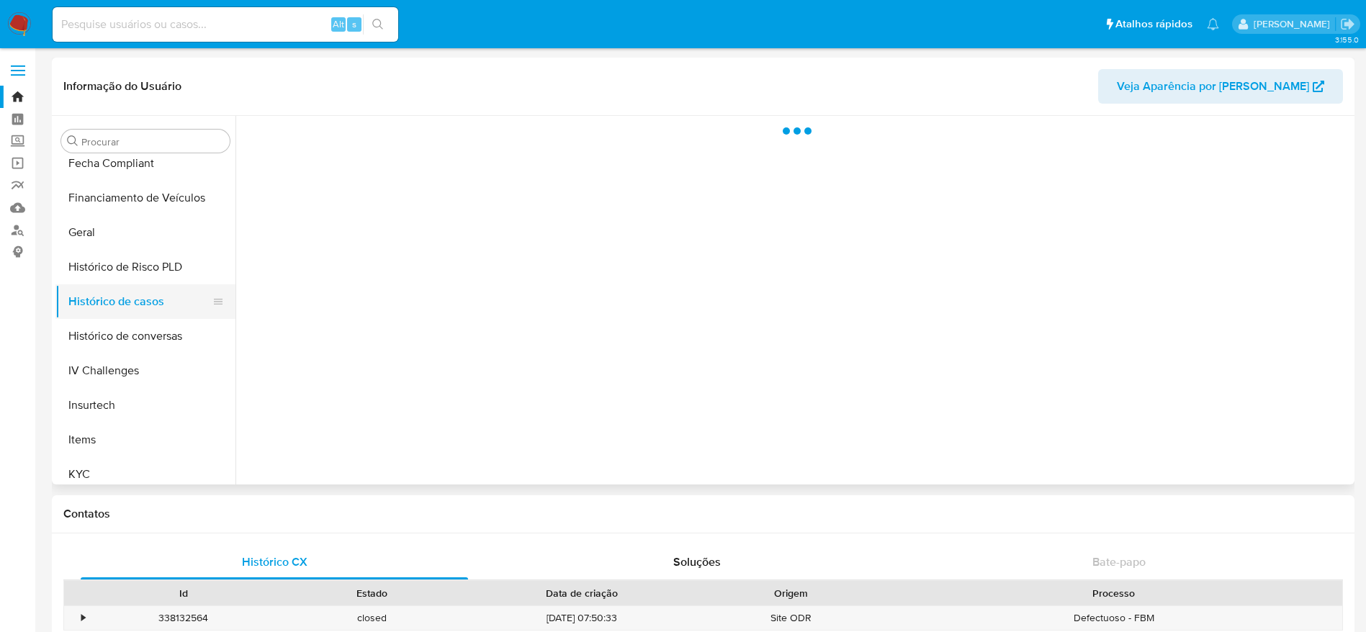
select select "10"
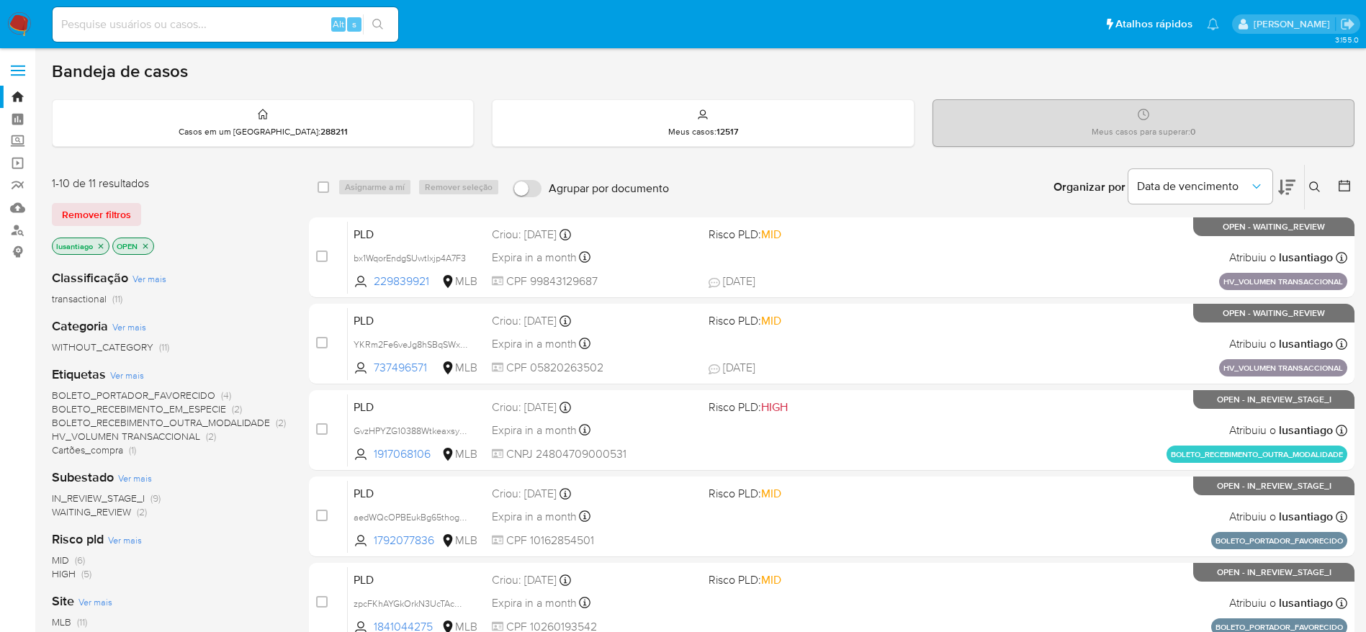
click at [1313, 189] on icon at bounding box center [1314, 186] width 11 height 11
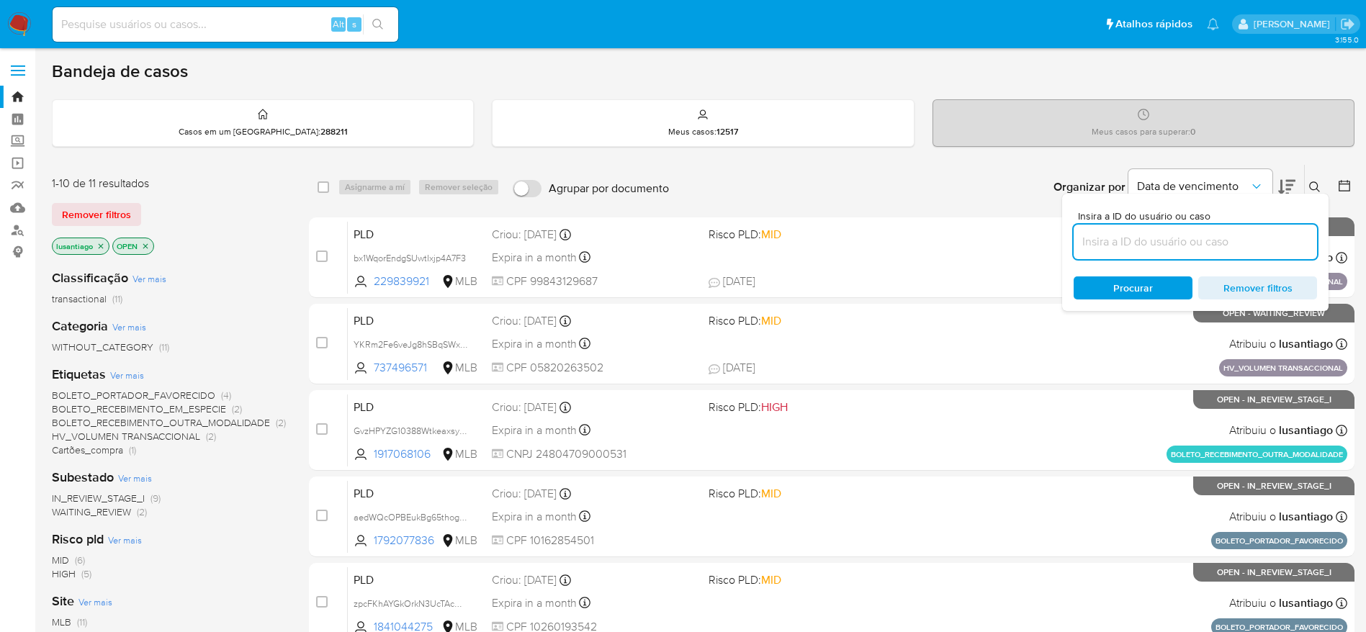
click at [1151, 242] on input at bounding box center [1195, 242] width 243 height 19
type input "YKRm2Fe6veJg8hSBqSWxUGdX"
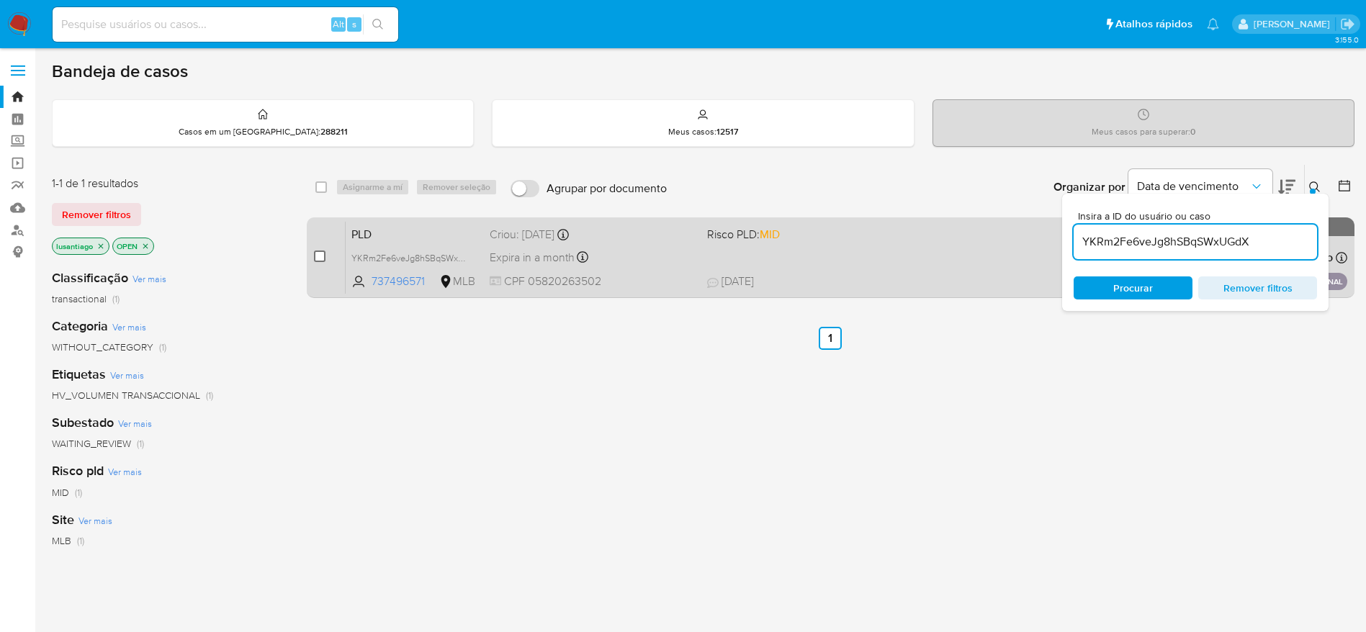
click at [318, 252] on input "checkbox" at bounding box center [320, 257] width 12 height 12
checkbox input "true"
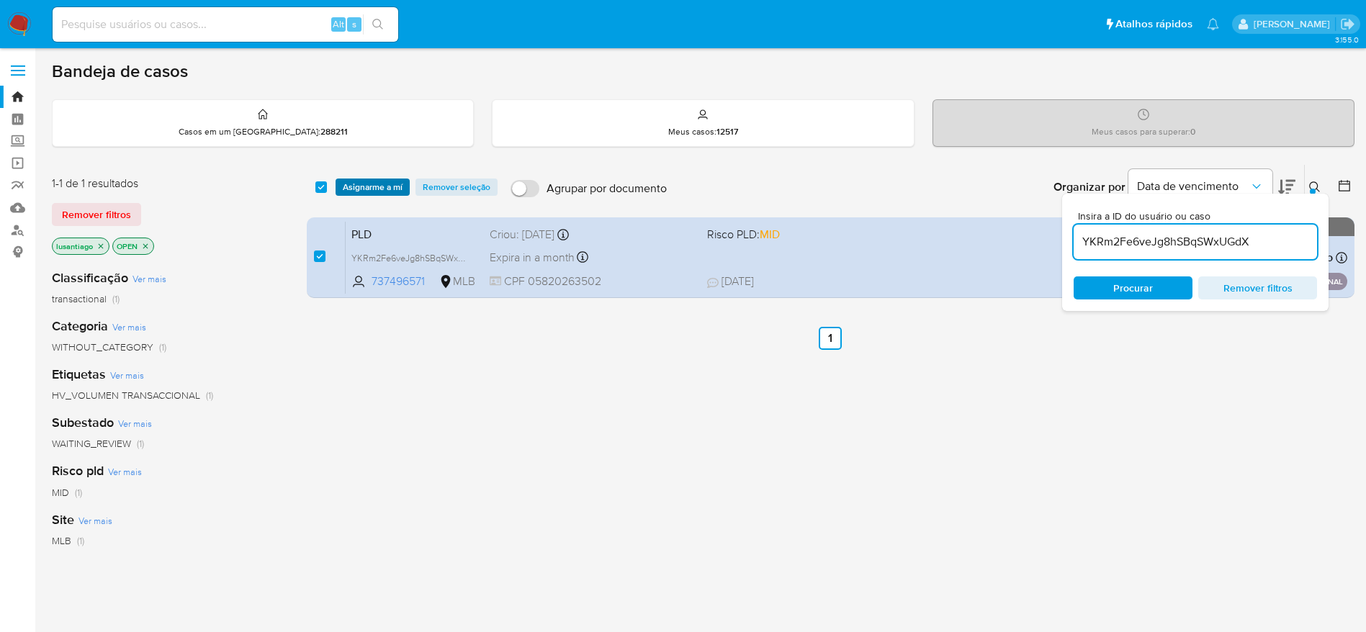
click at [363, 190] on span "Asignarme a mí" at bounding box center [373, 187] width 60 height 14
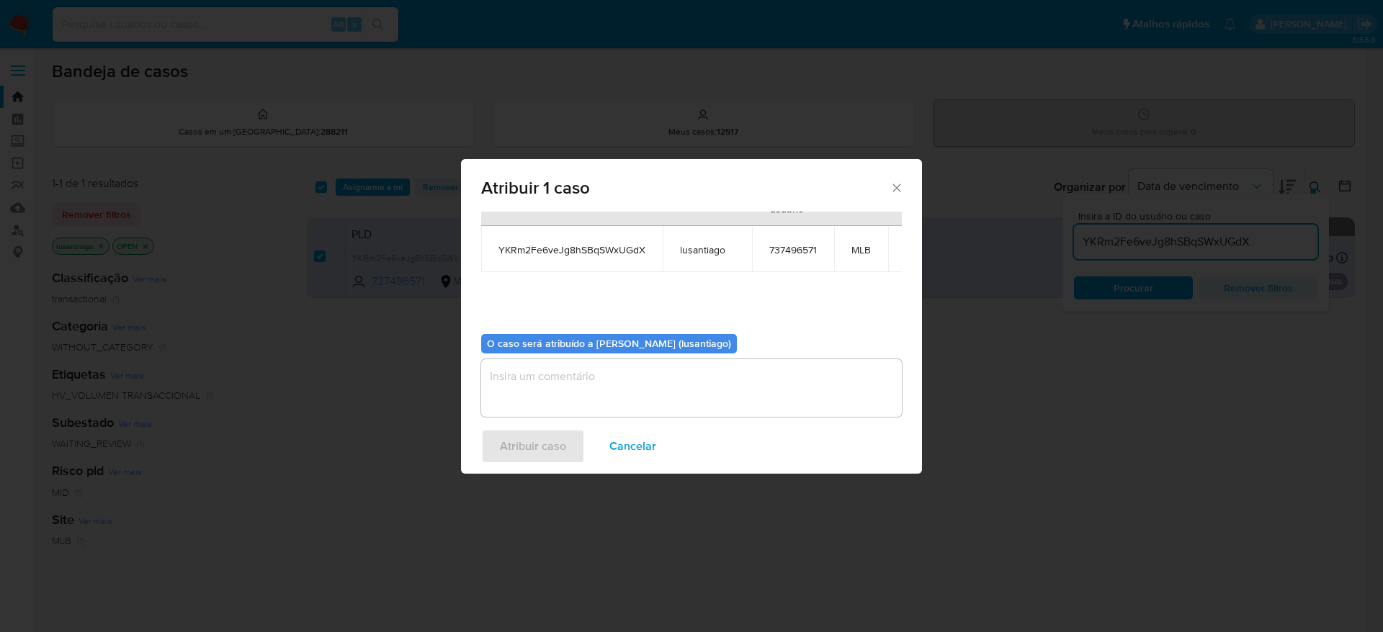
scroll to position [91, 0]
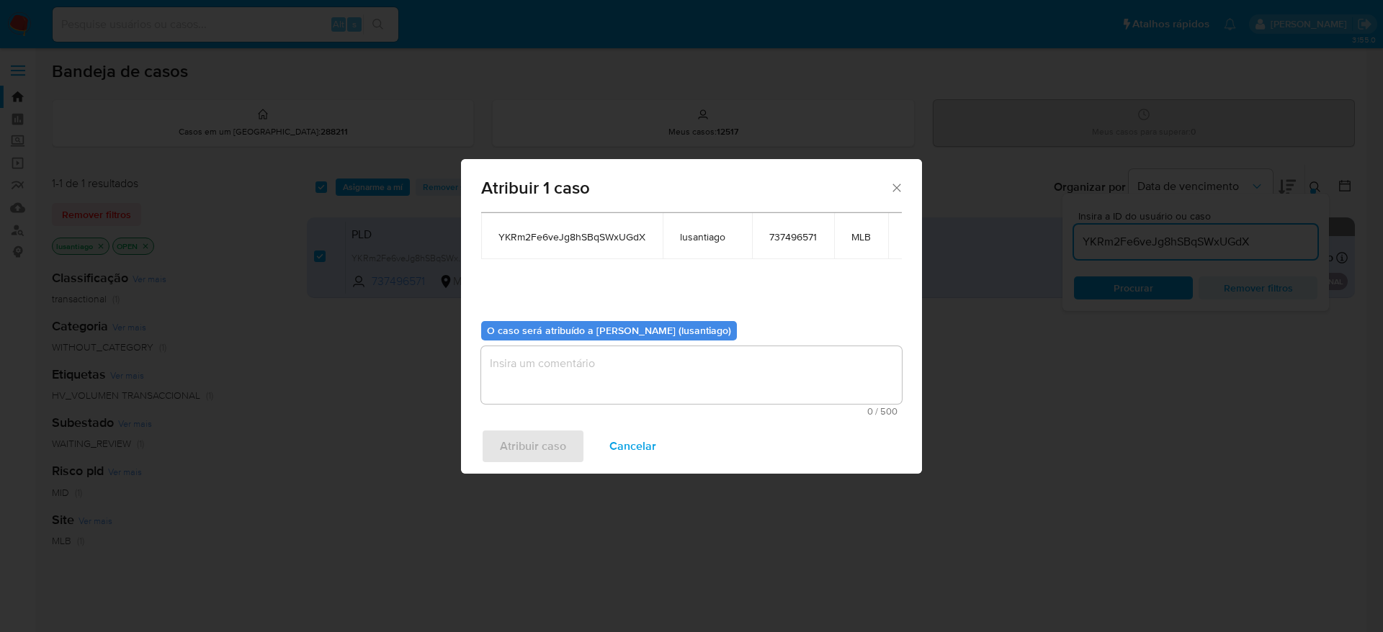
click at [593, 362] on textarea "assign-modal" at bounding box center [691, 375] width 421 height 58
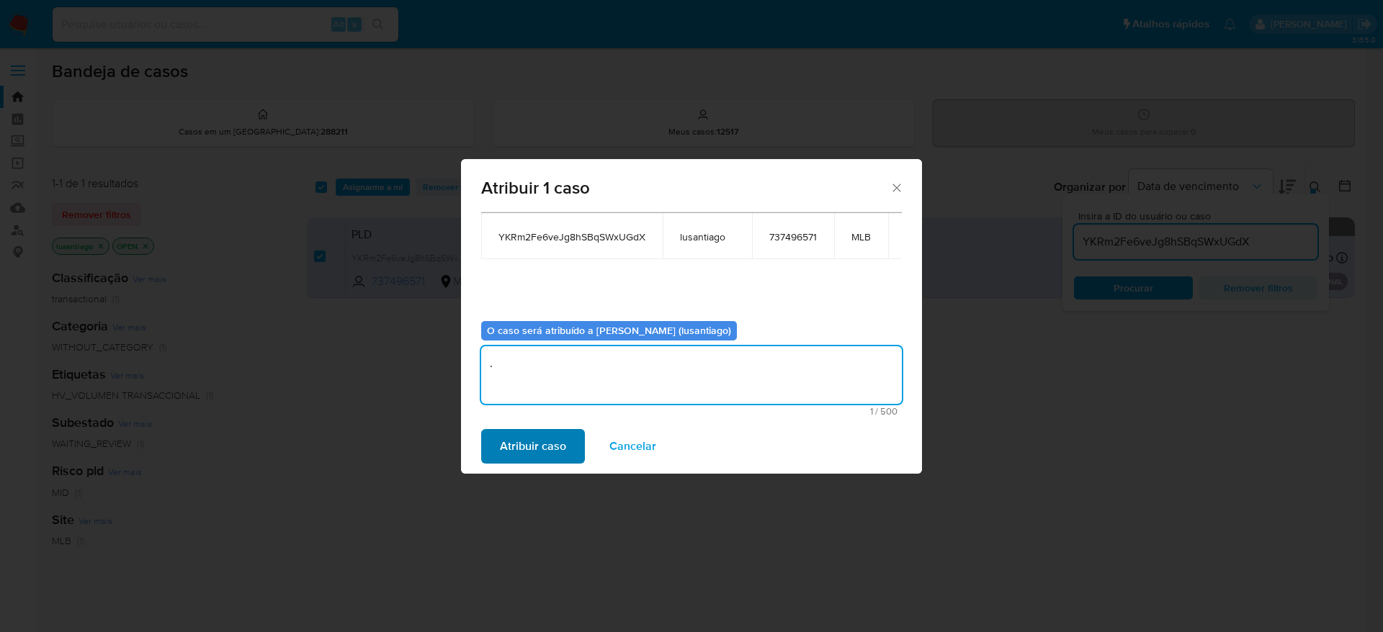
type textarea "."
click at [557, 445] on span "Atribuir caso" at bounding box center [533, 447] width 66 height 32
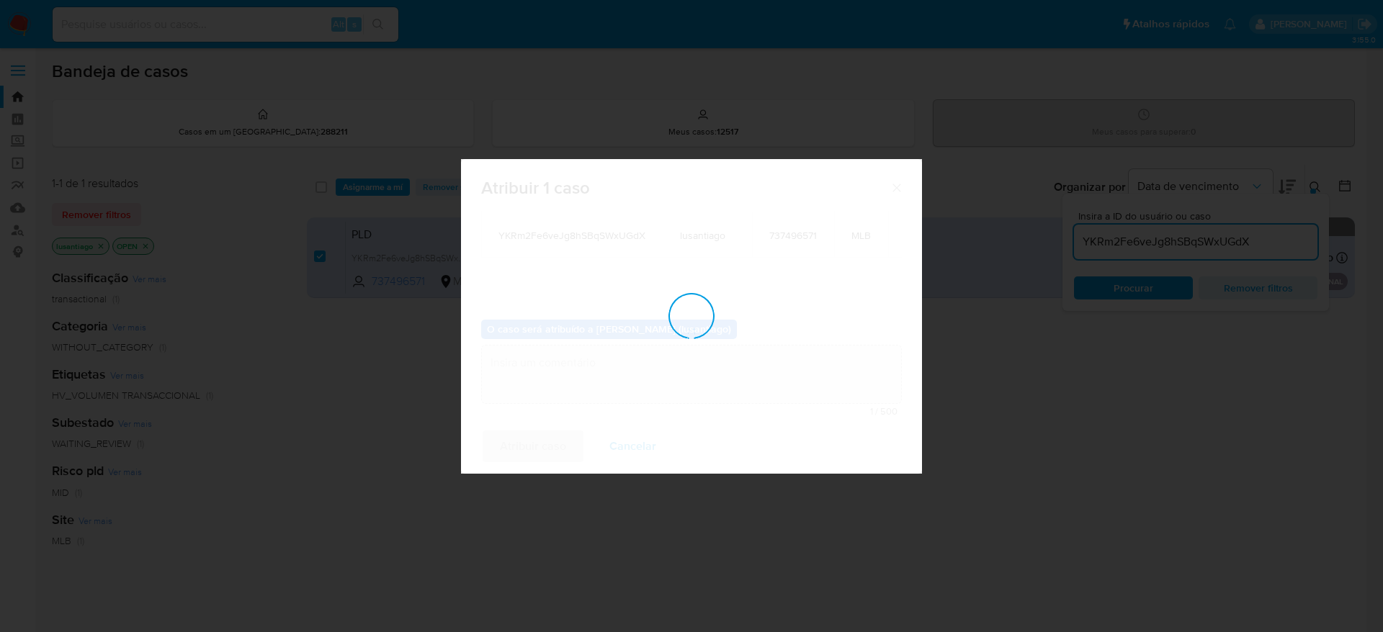
checkbox input "false"
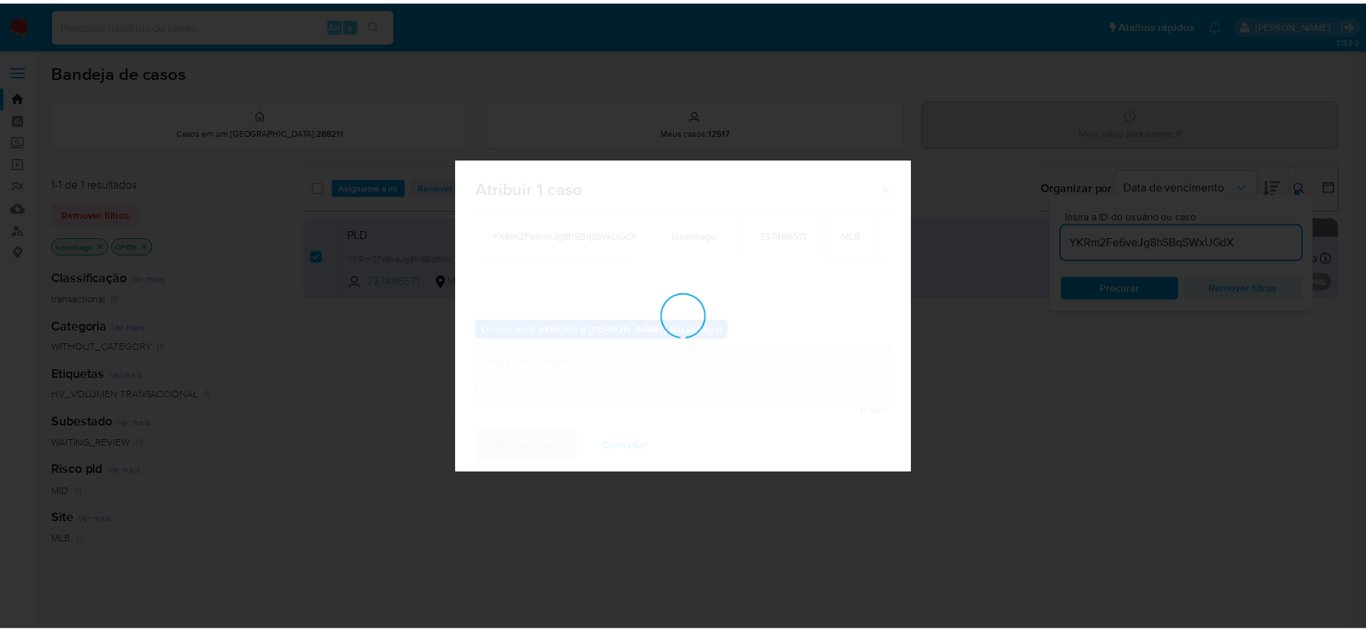
scroll to position [87, 0]
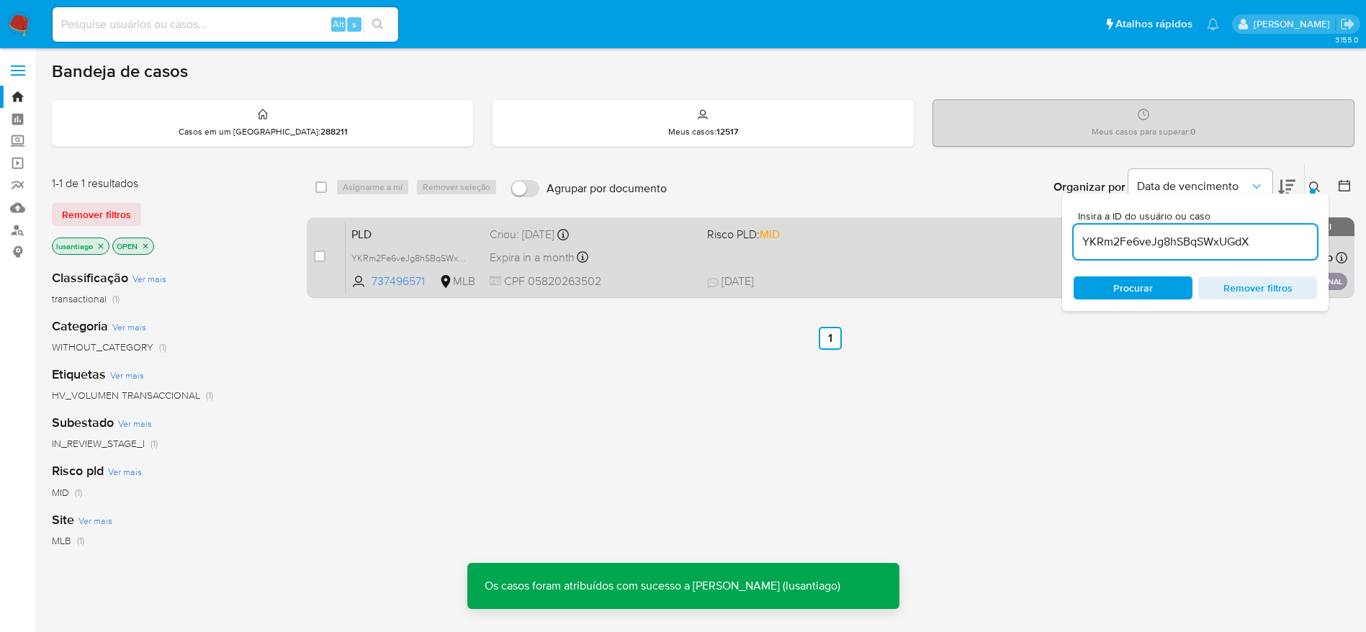
click at [421, 247] on div "PLD YKRm2Fe6veJg8hSBqSWxUGdX 737496571 MLB Risco PLD: MID Criou: 14/08/2025 Cri…" at bounding box center [847, 257] width 1002 height 73
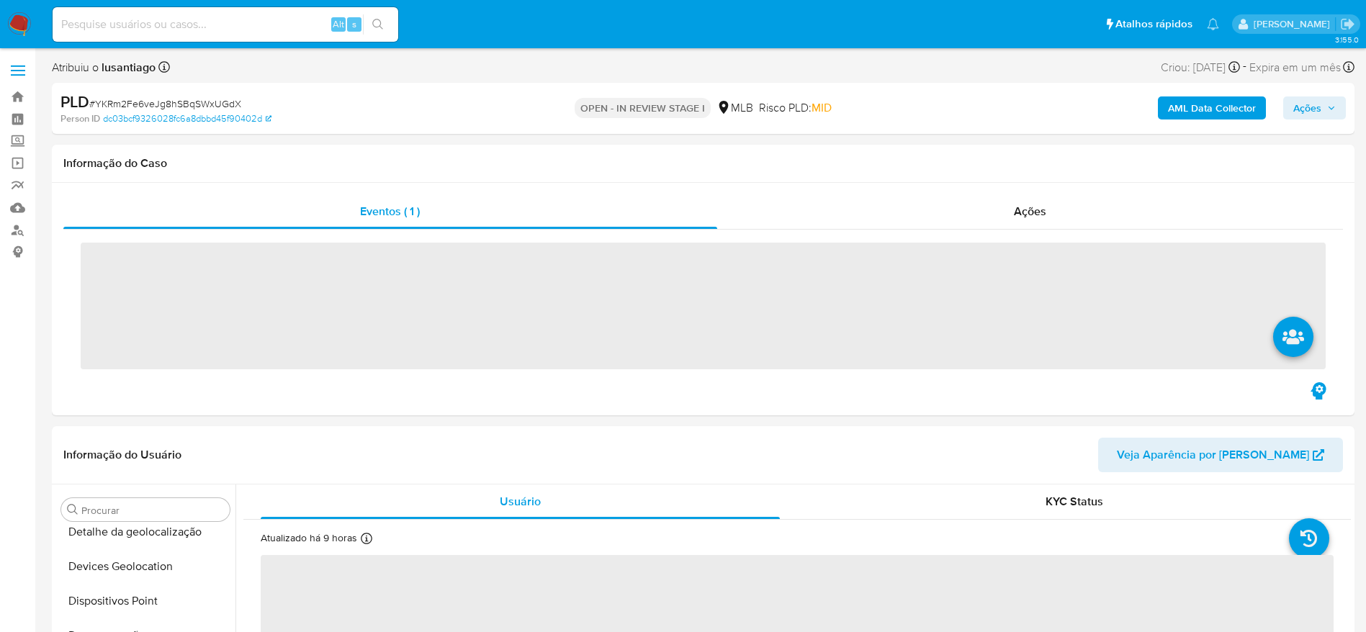
scroll to position [537, 0]
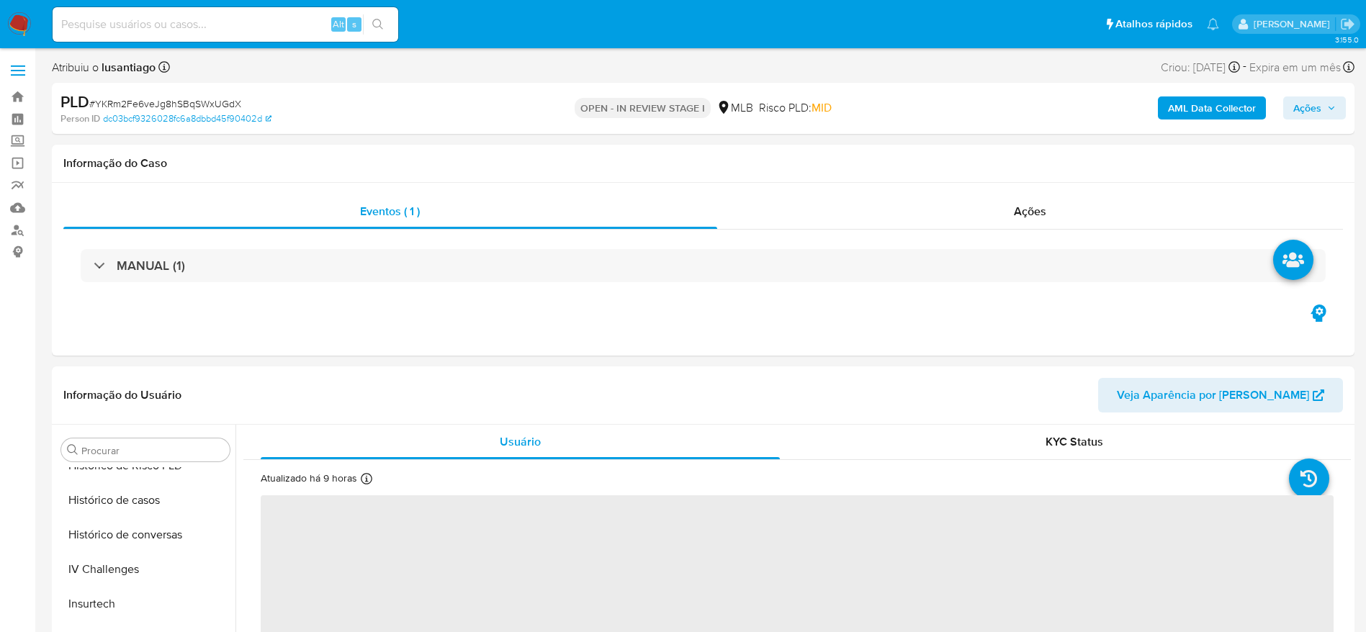
select select "10"
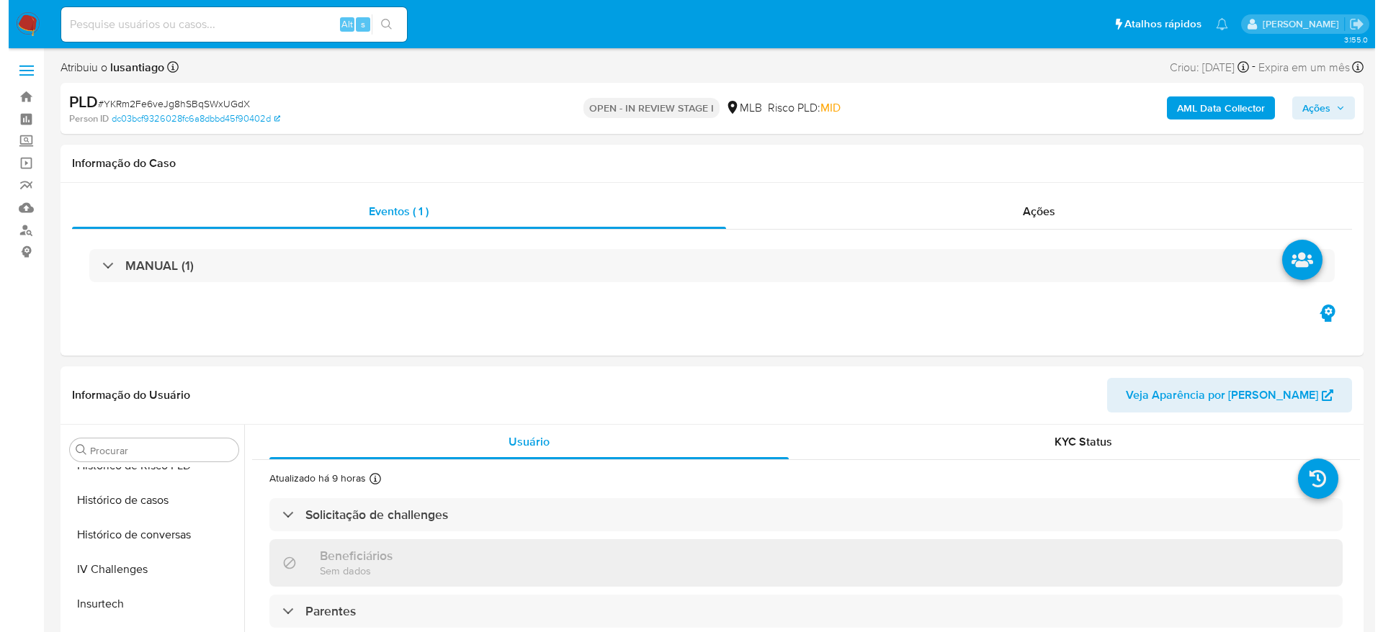
scroll to position [643, 0]
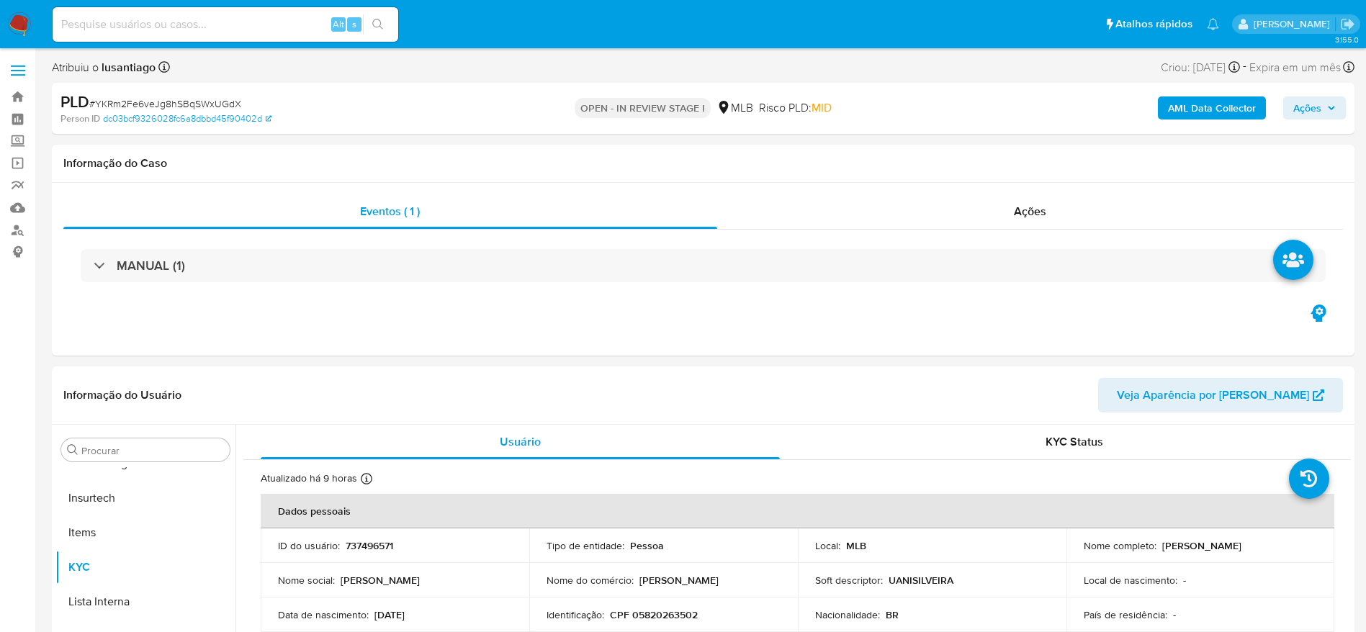
drag, startPoint x: 1311, startPoint y: 101, endPoint x: 1300, endPoint y: 107, distance: 12.2
click at [1311, 102] on span "Ações" at bounding box center [1307, 107] width 28 height 23
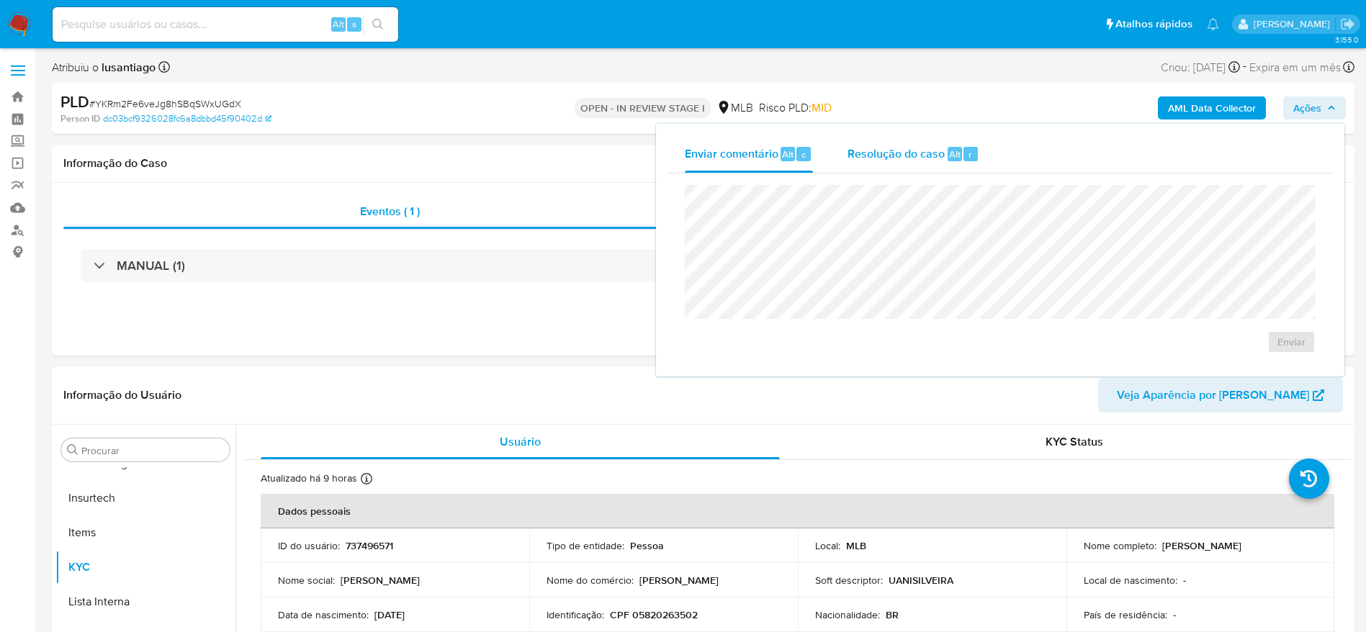
click at [911, 161] on span "Resolução do caso" at bounding box center [896, 153] width 97 height 17
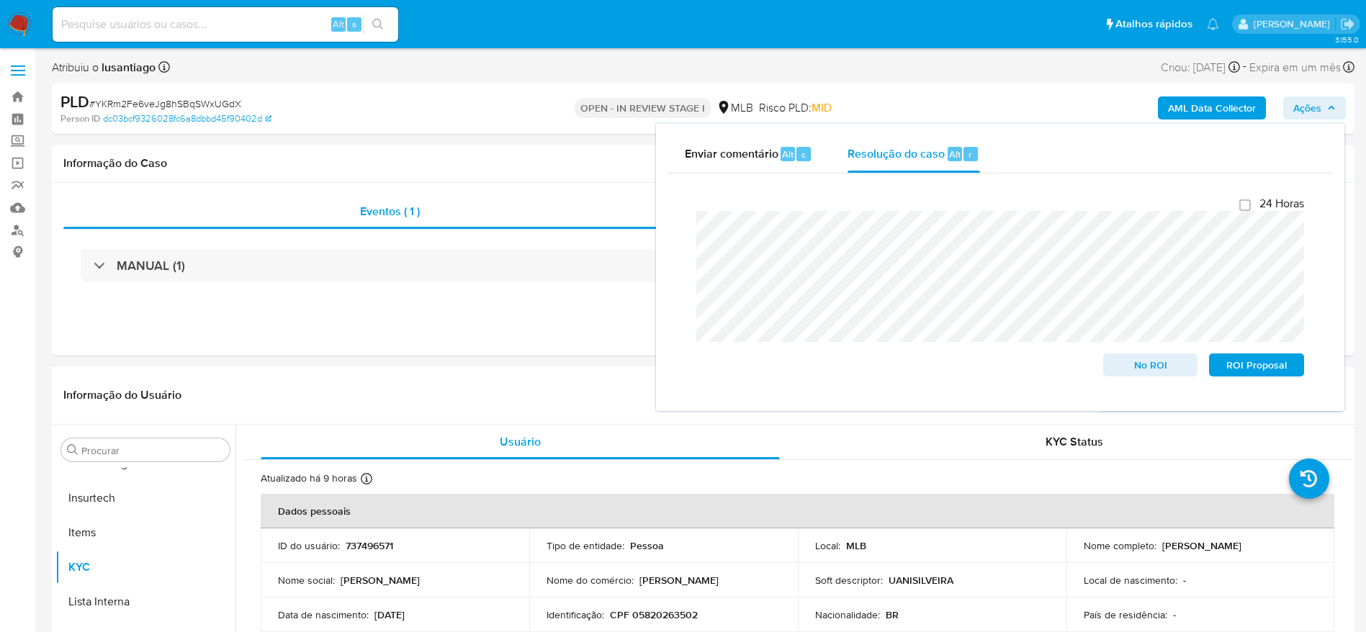
click at [1172, 108] on b "AML Data Collector" at bounding box center [1212, 107] width 88 height 23
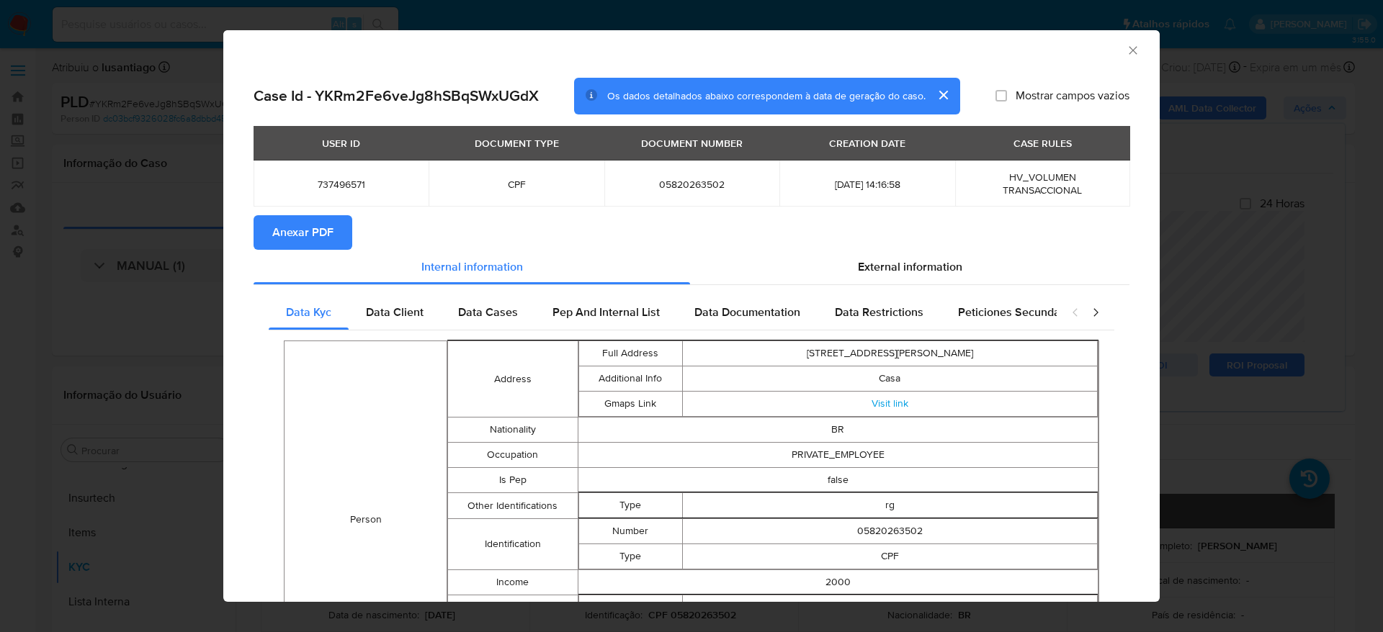
click at [310, 235] on span "Anexar PDF" at bounding box center [302, 233] width 61 height 32
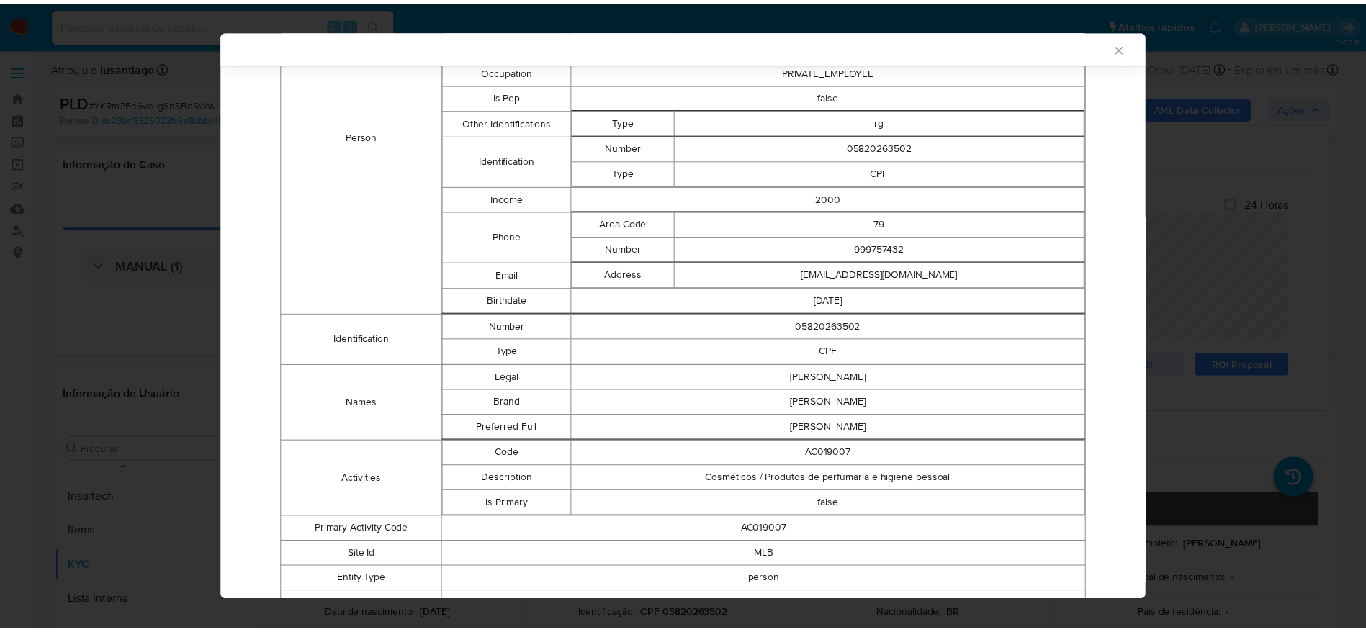
scroll to position [0, 0]
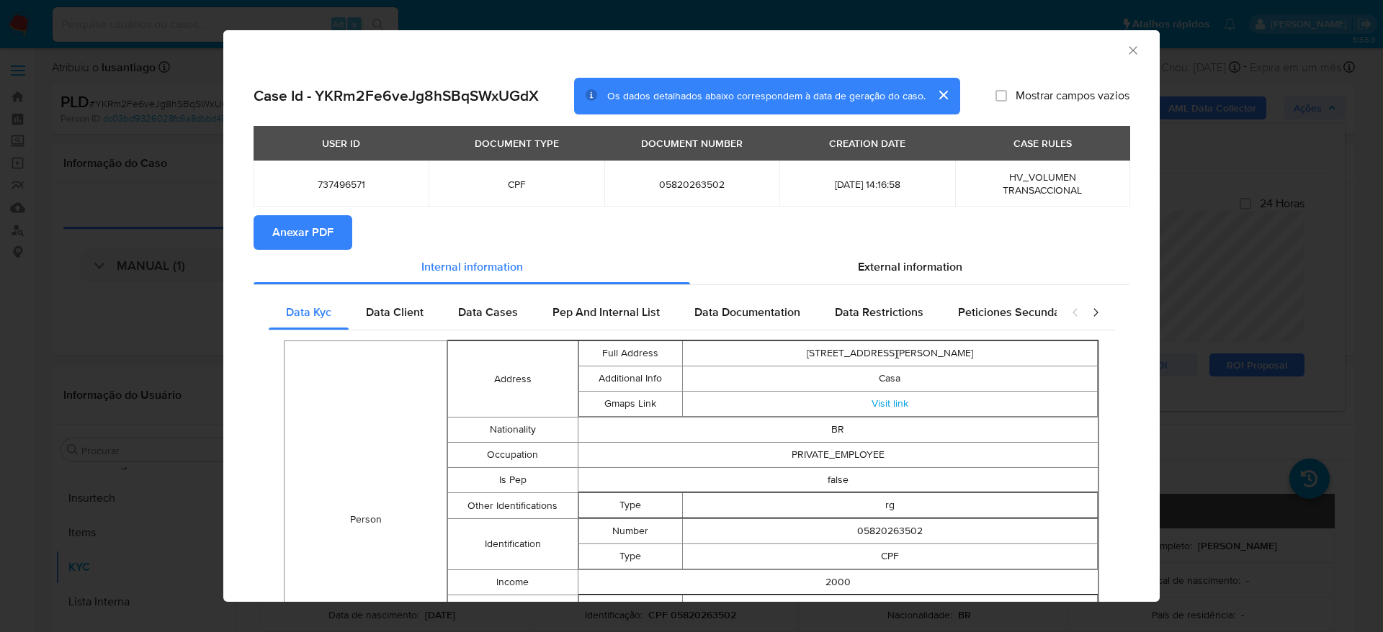
click at [1125, 46] on icon "Fechar a janela" at bounding box center [1132, 50] width 14 height 14
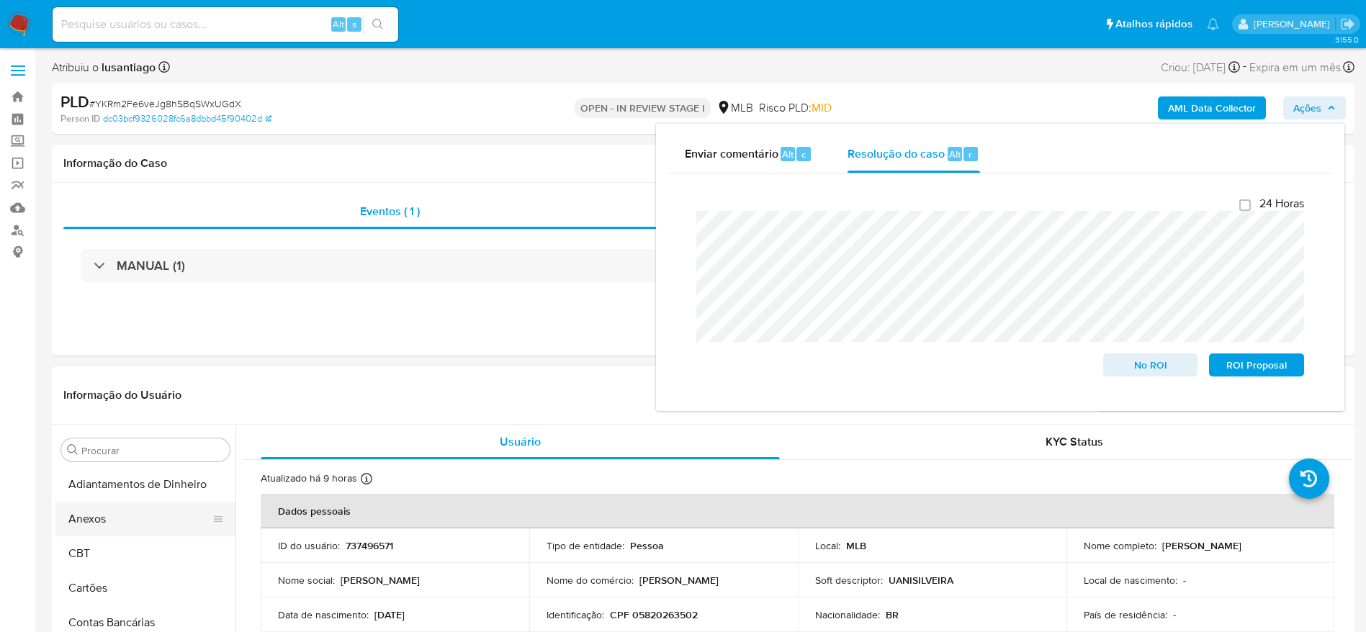
click at [112, 517] on button "Anexos" at bounding box center [139, 519] width 168 height 35
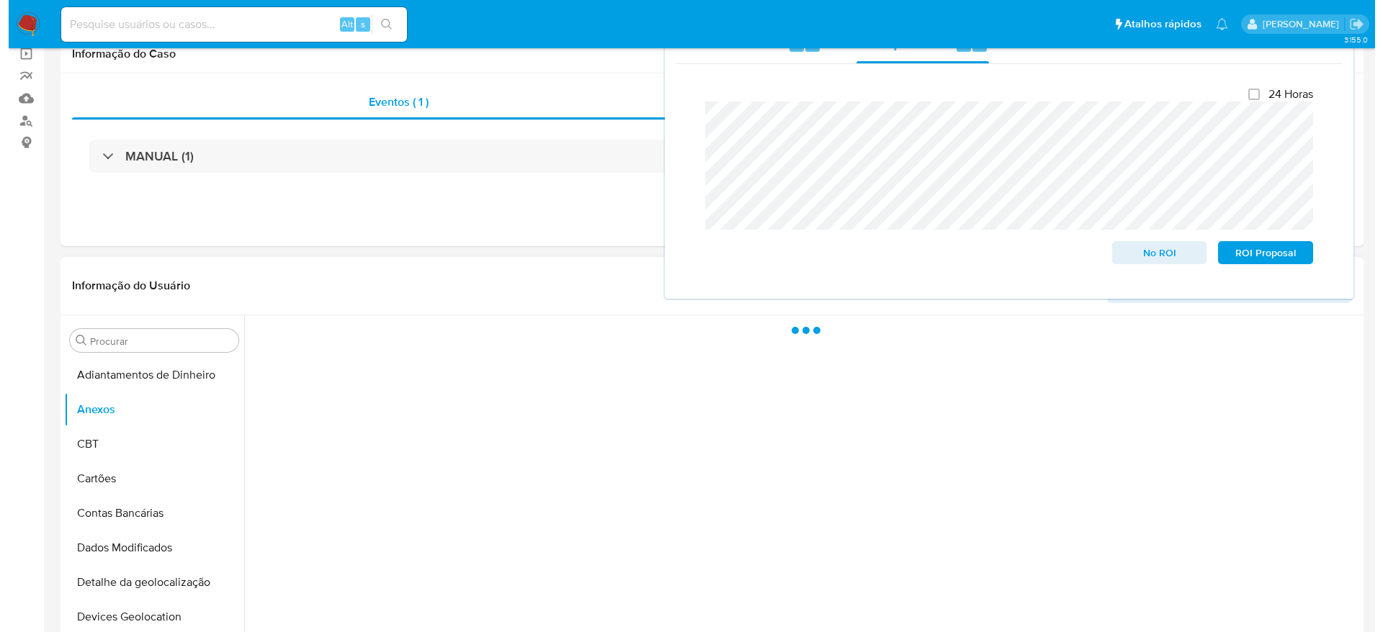
scroll to position [216, 0]
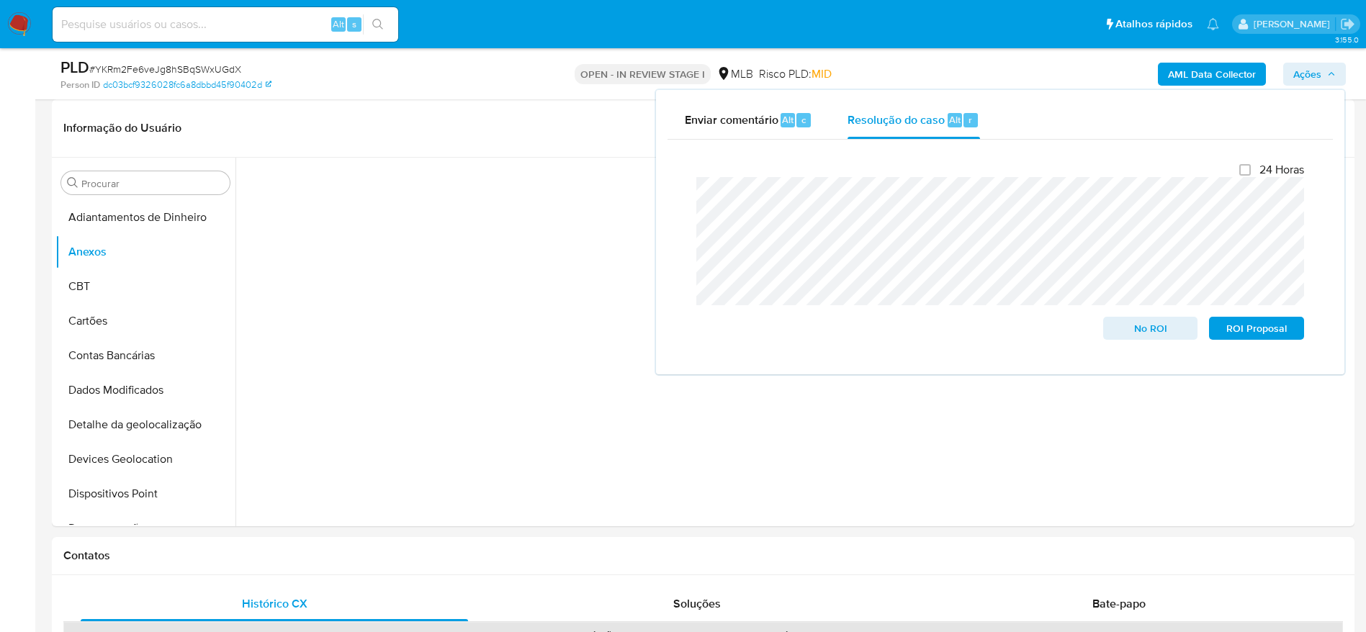
click at [1318, 68] on span "Ações" at bounding box center [1307, 74] width 28 height 23
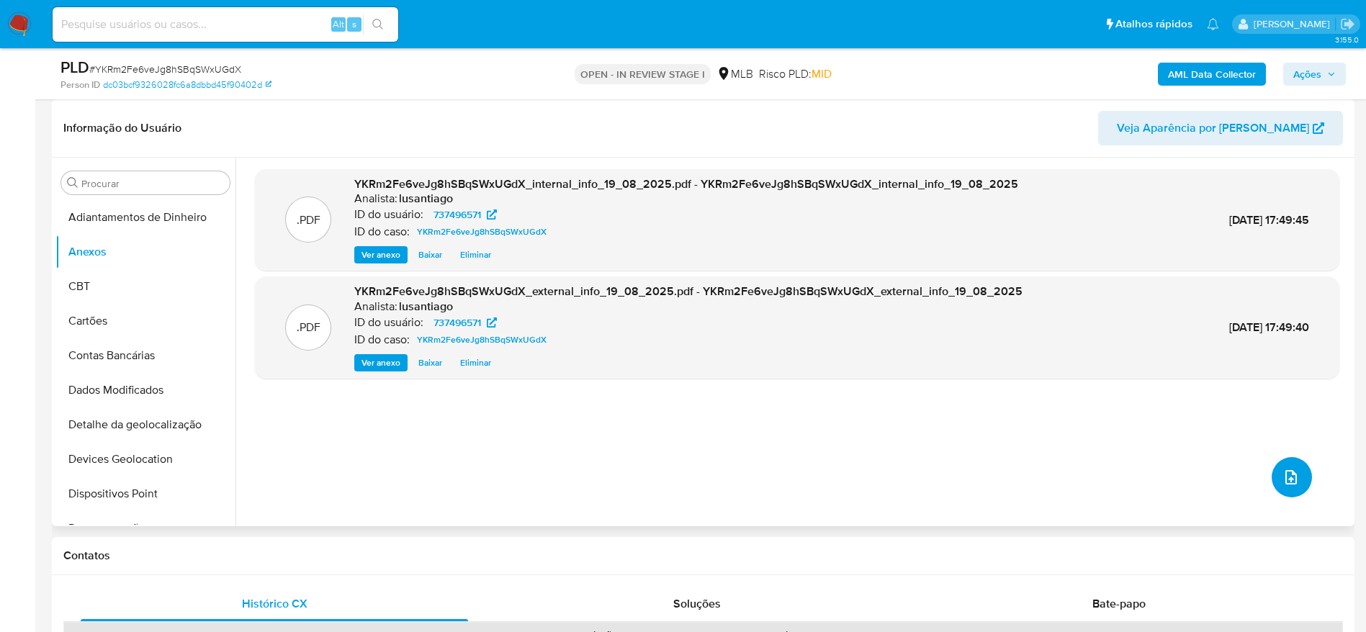
click at [1275, 482] on button "upload-file" at bounding box center [1292, 477] width 40 height 40
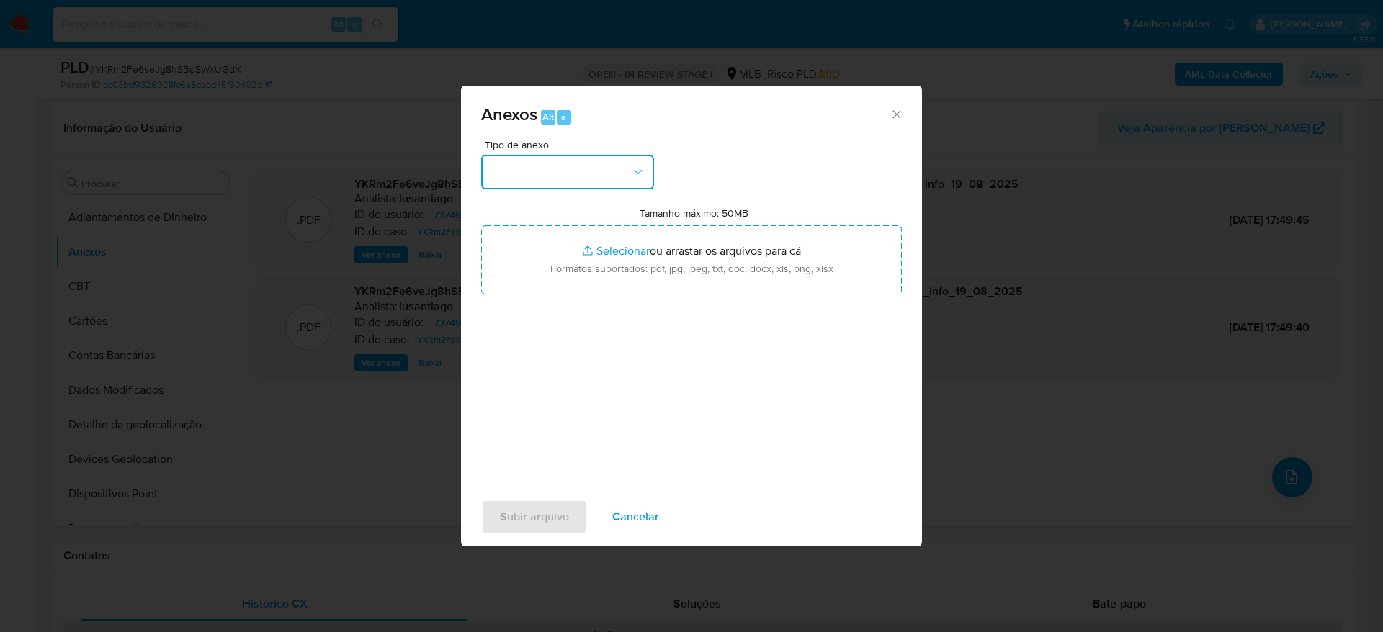
click at [588, 161] on button "button" at bounding box center [567, 172] width 173 height 35
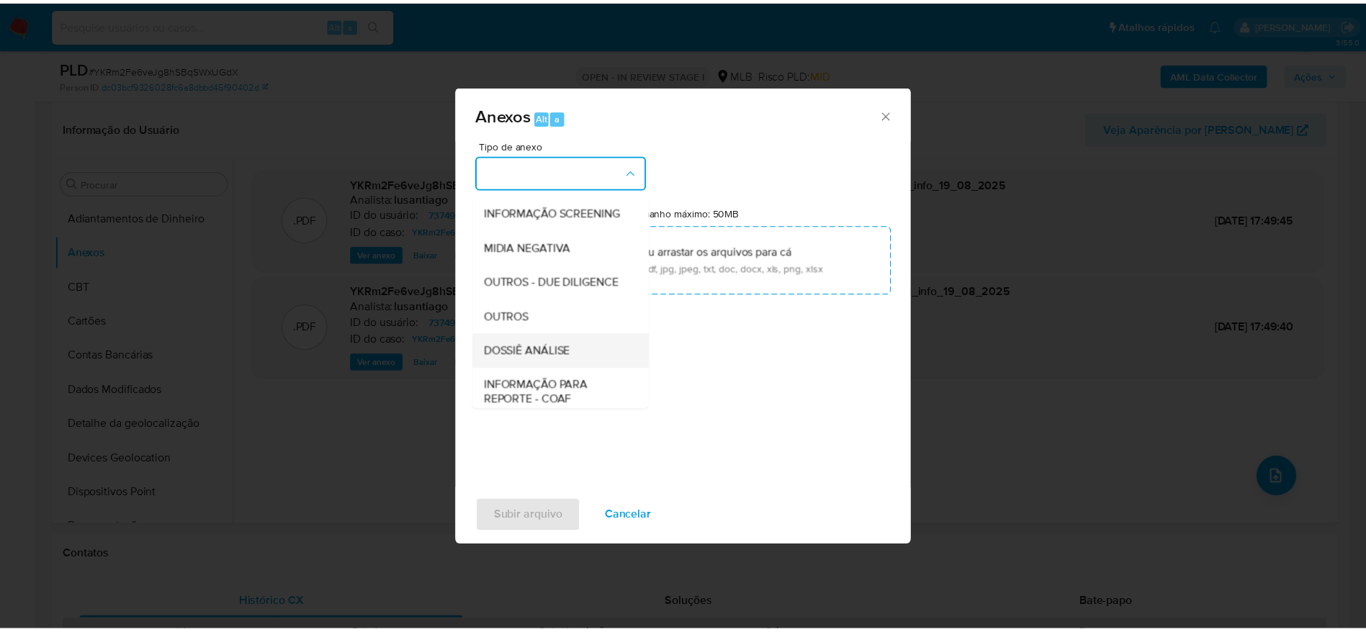
scroll to position [222, 0]
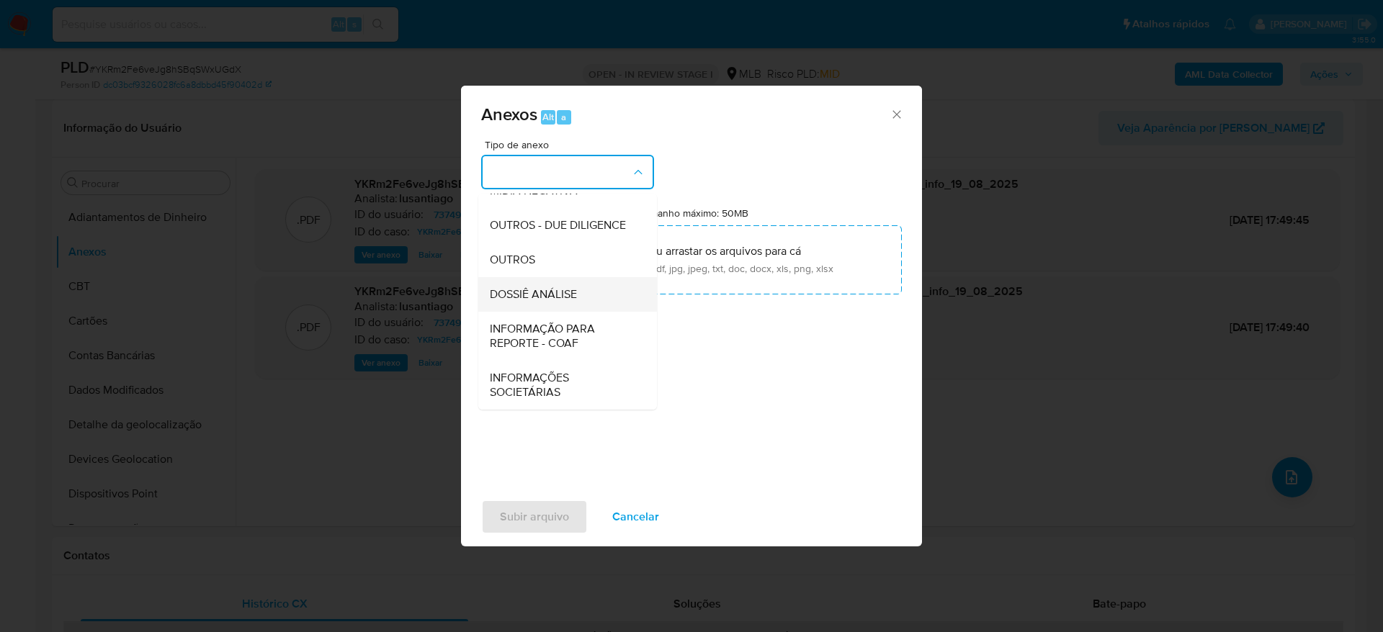
click at [556, 283] on div "DOSSIÊ ANÁLISE" at bounding box center [563, 294] width 147 height 35
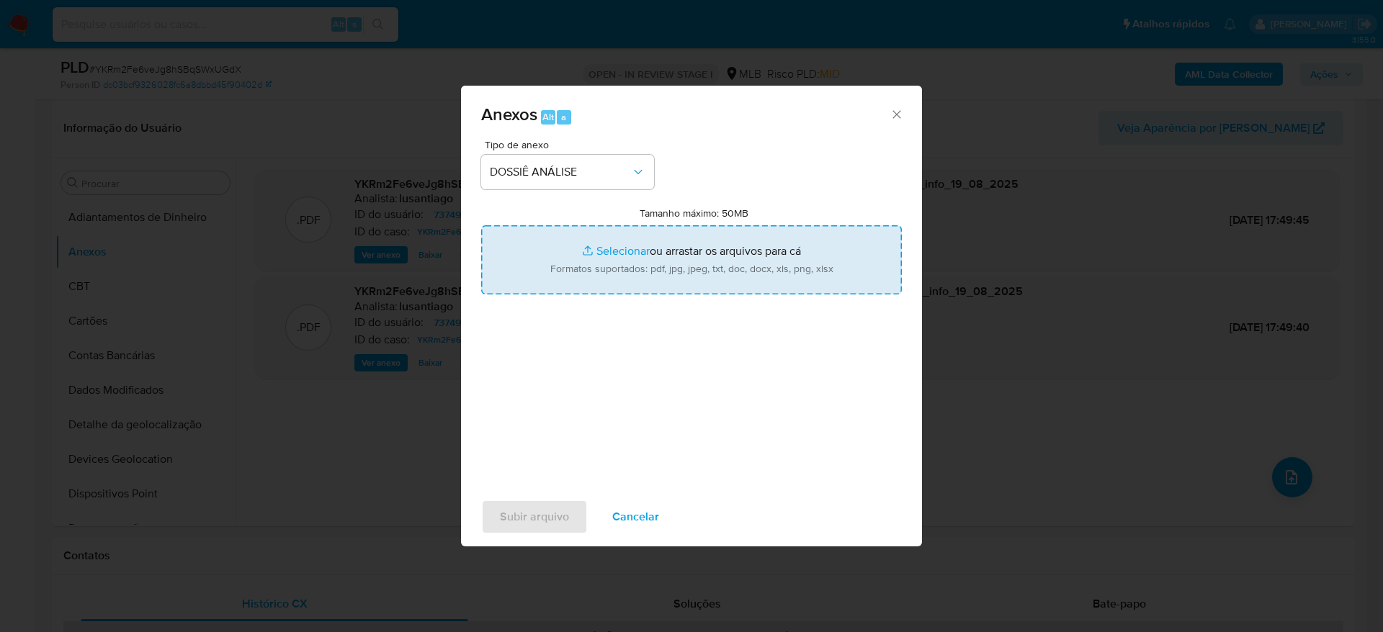
type input "C:\fakepath\Mulan 737496571_2025_08_19_14_43_14.xlsx"
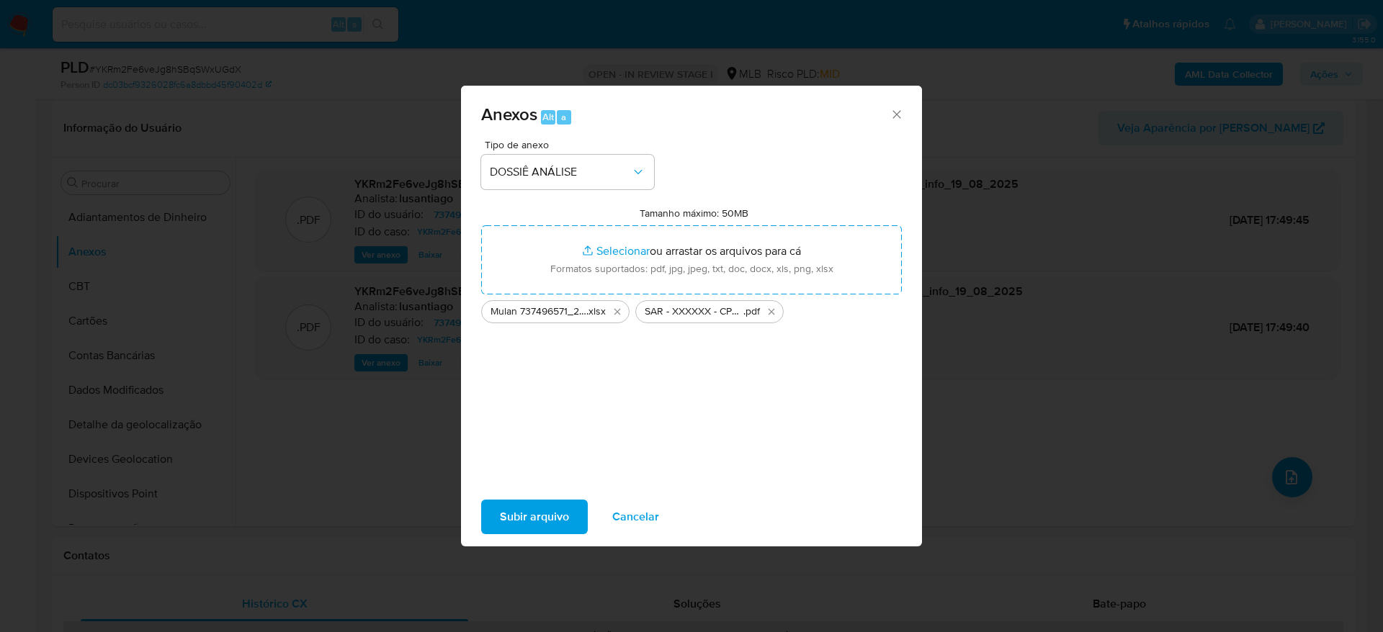
click at [531, 527] on span "Subir arquivo" at bounding box center [534, 517] width 69 height 32
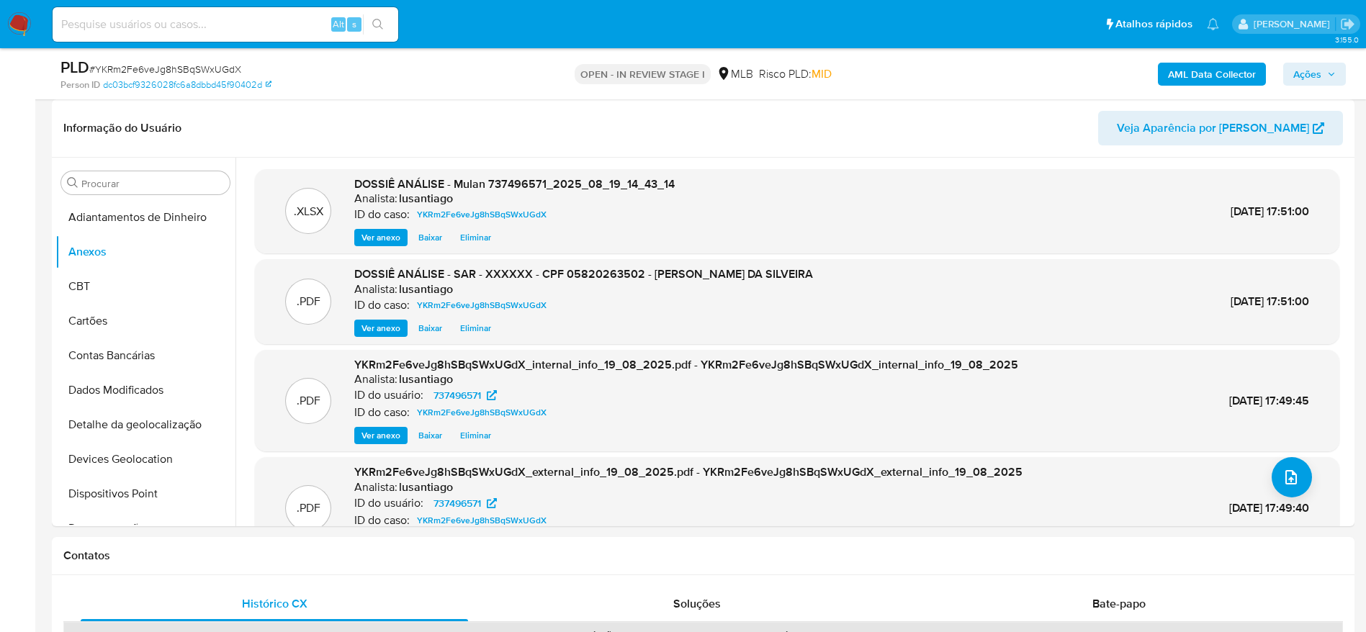
click at [1303, 75] on span "Ações" at bounding box center [1307, 74] width 28 height 23
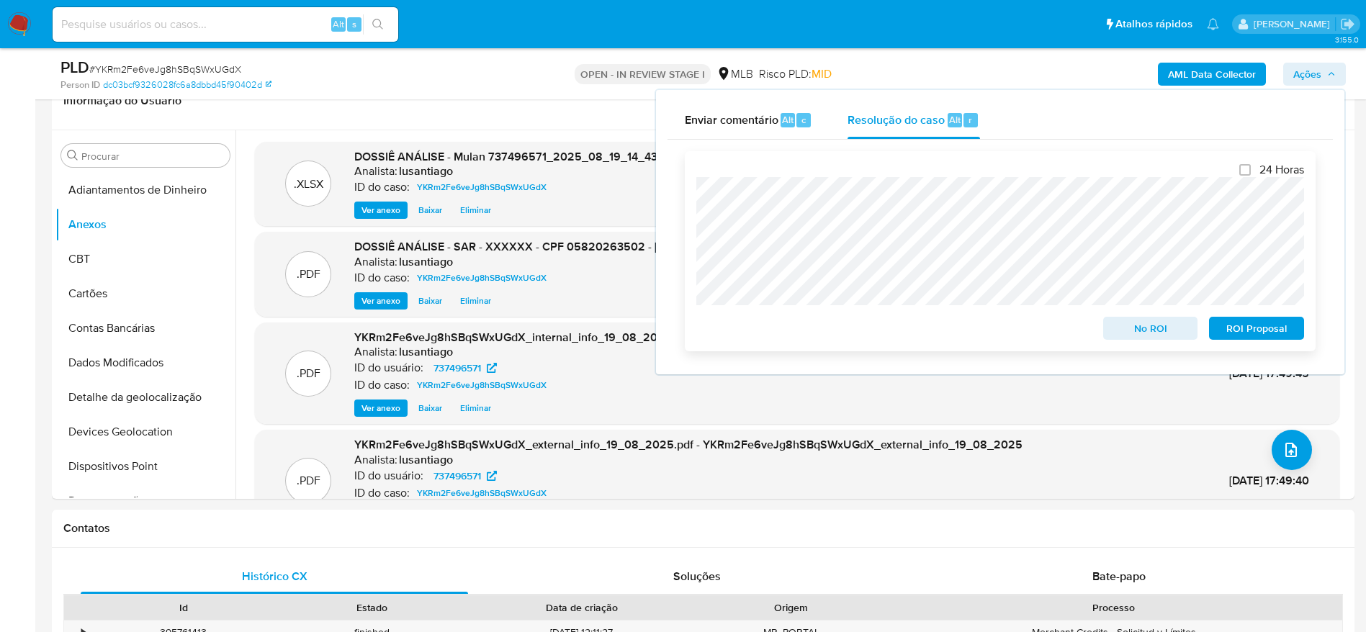
scroll to position [0, 0]
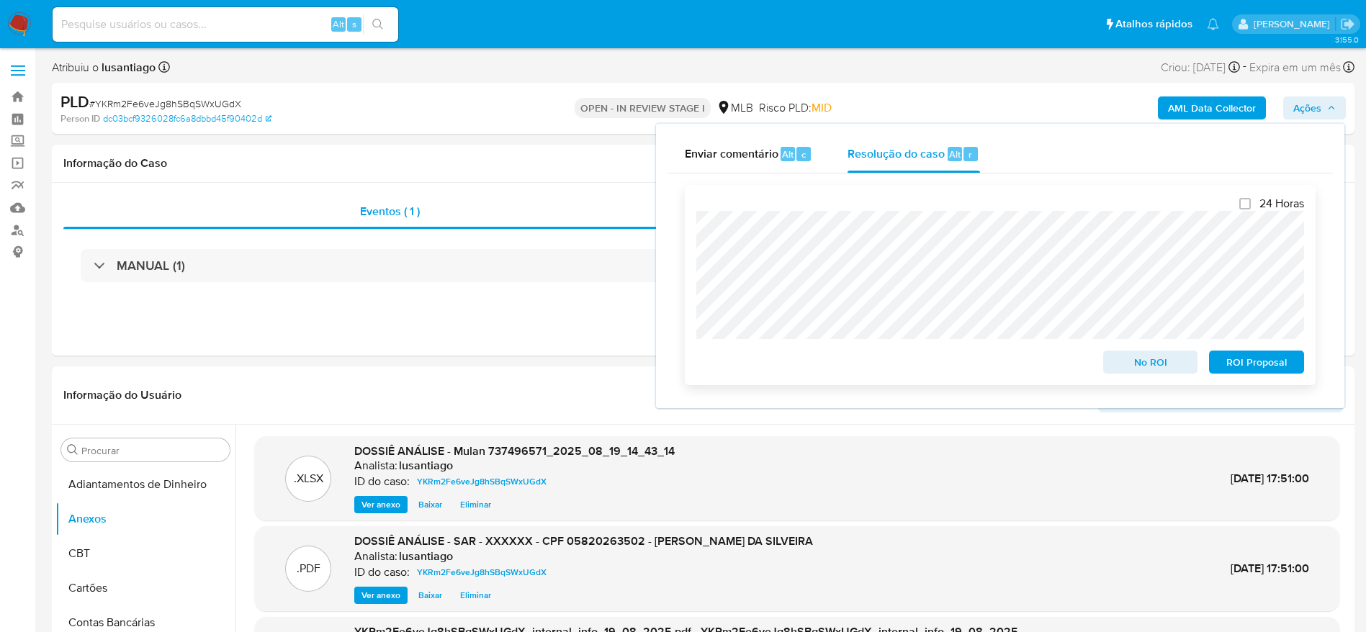
click at [1256, 369] on span "ROI Proposal" at bounding box center [1256, 362] width 75 height 20
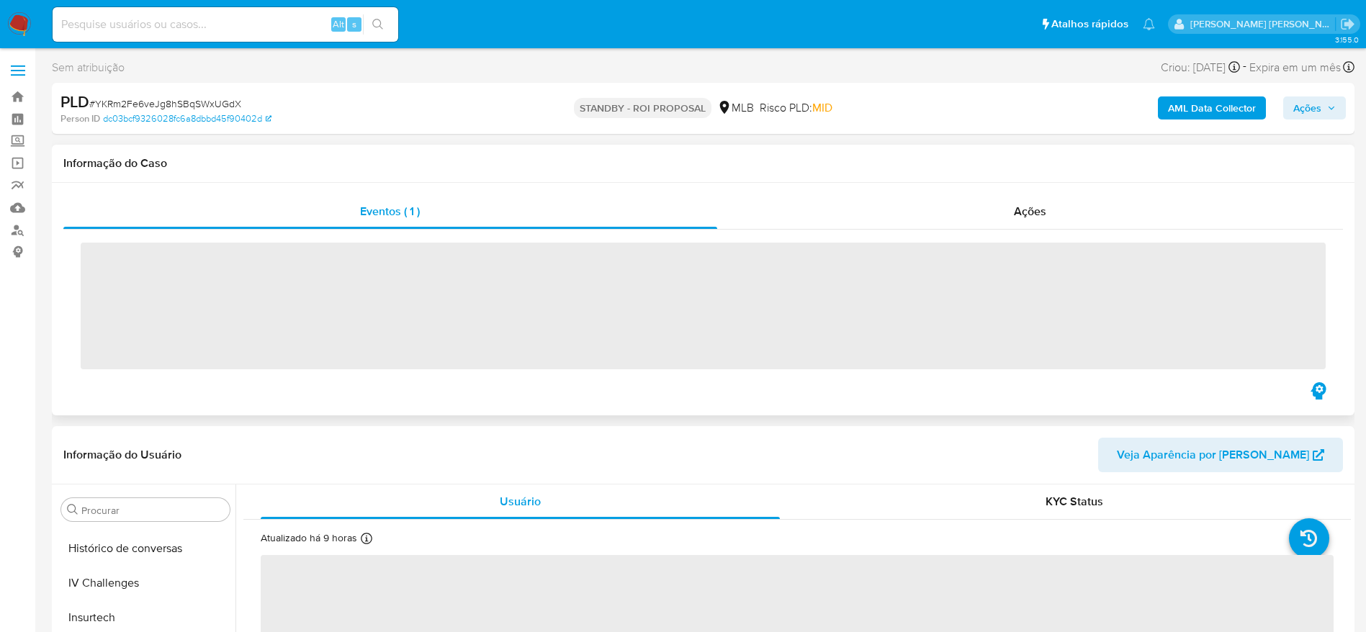
scroll to position [643, 0]
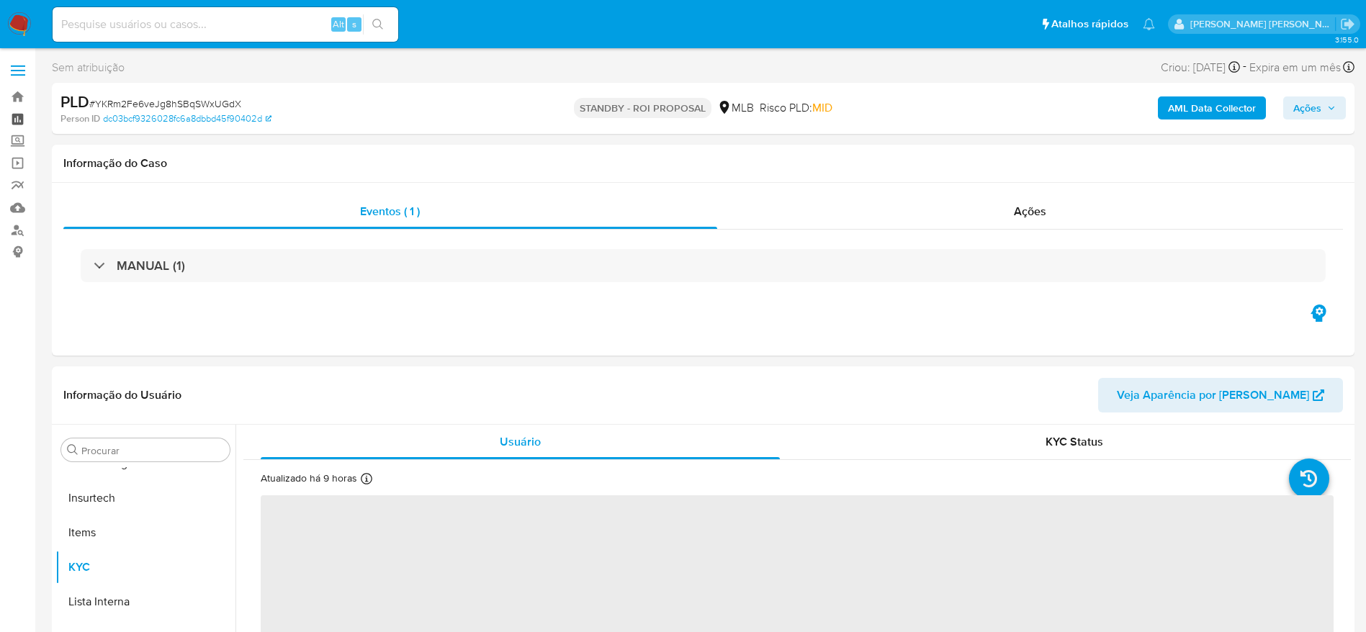
click at [19, 120] on link "Painel" at bounding box center [85, 119] width 171 height 22
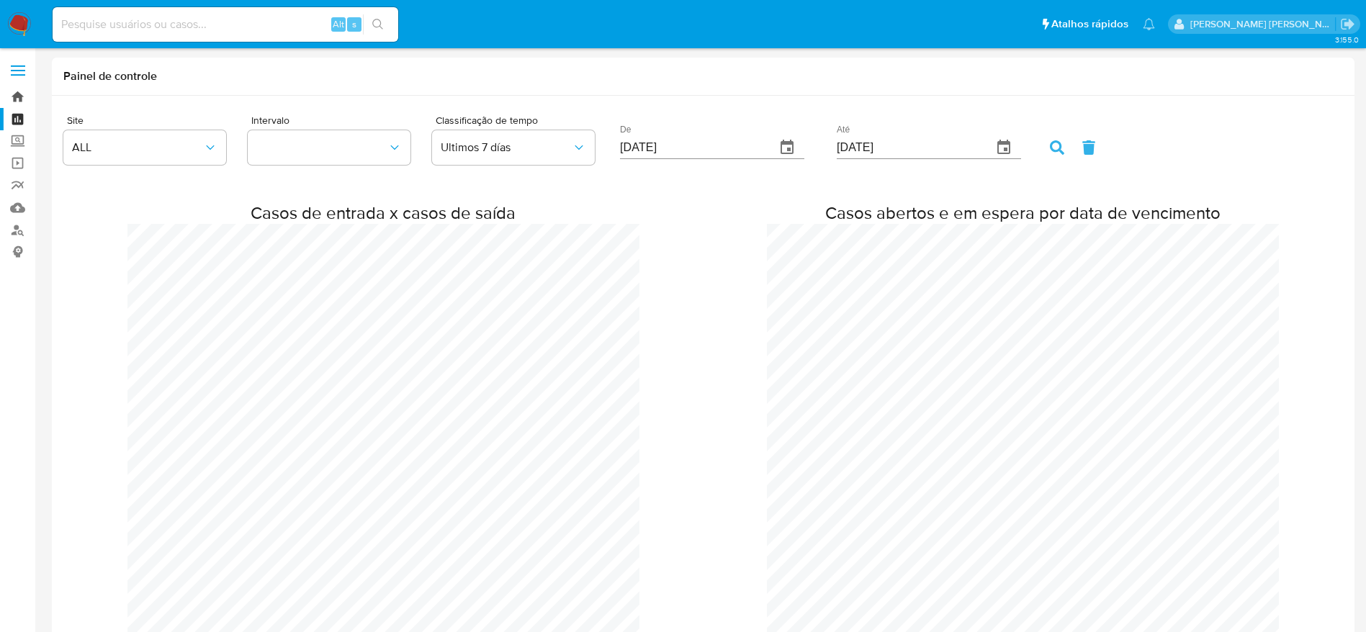
click at [16, 94] on link "Bandeja" at bounding box center [85, 97] width 171 height 22
